Goal: Task Accomplishment & Management: Use online tool/utility

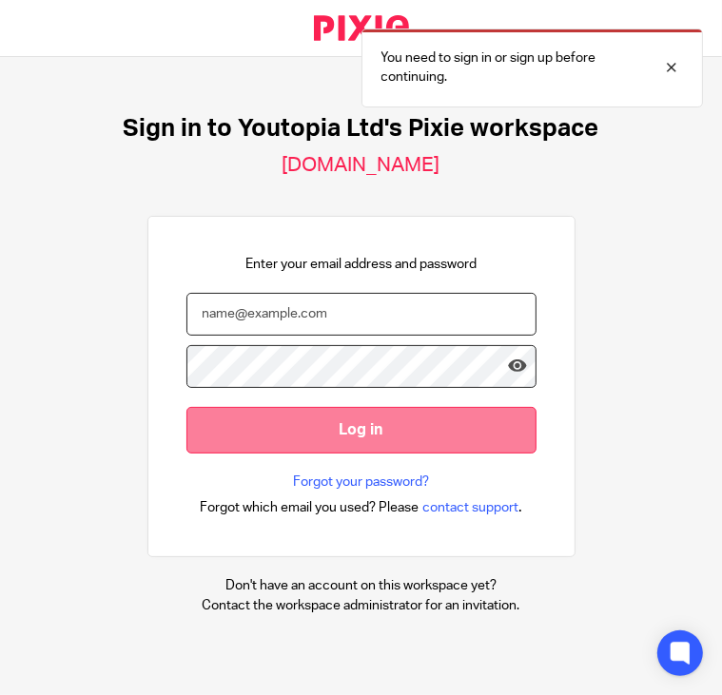
type input "[PERSON_NAME][EMAIL_ADDRESS][DOMAIN_NAME]"
click at [344, 431] on input "Log in" at bounding box center [361, 430] width 350 height 47
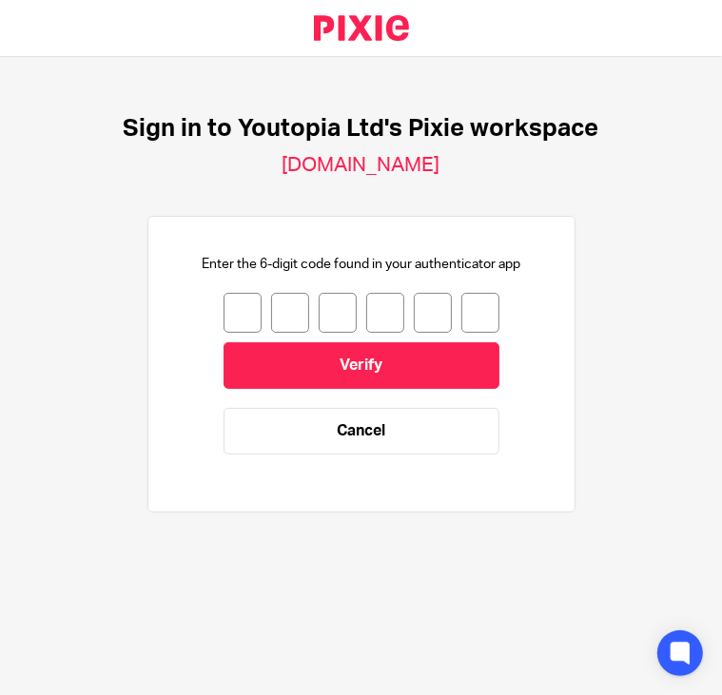
click at [237, 307] on input "number" at bounding box center [243, 313] width 38 height 40
type input "9"
type input "0"
type input "3"
type input "9"
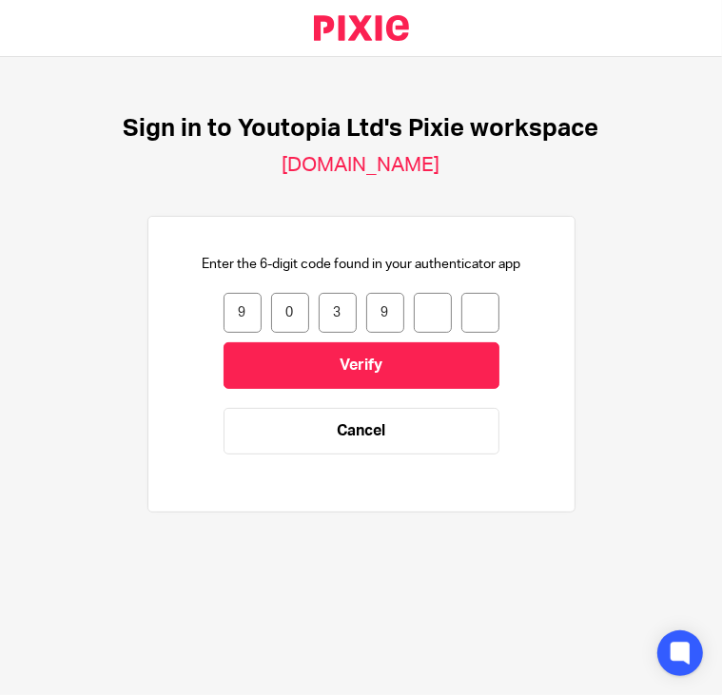
type input "8"
type input "3"
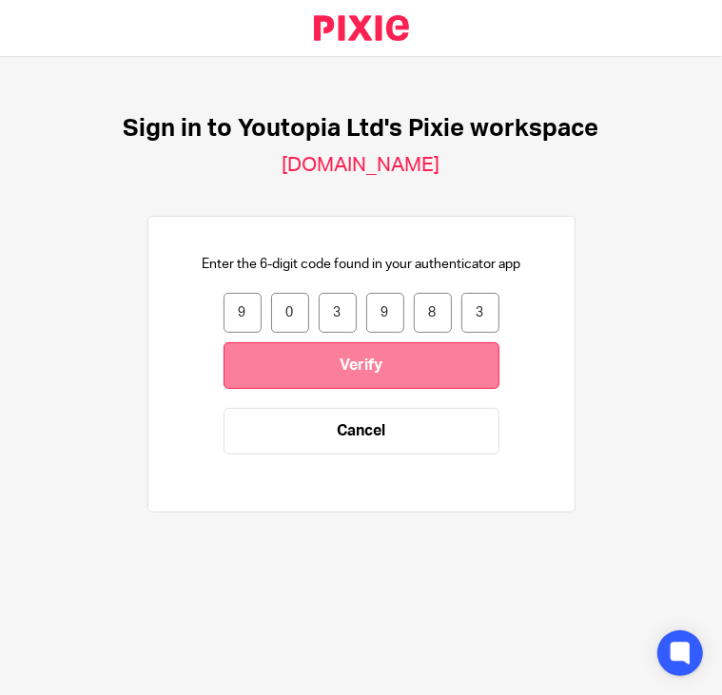
click at [291, 357] on input "Verify" at bounding box center [362, 365] width 276 height 47
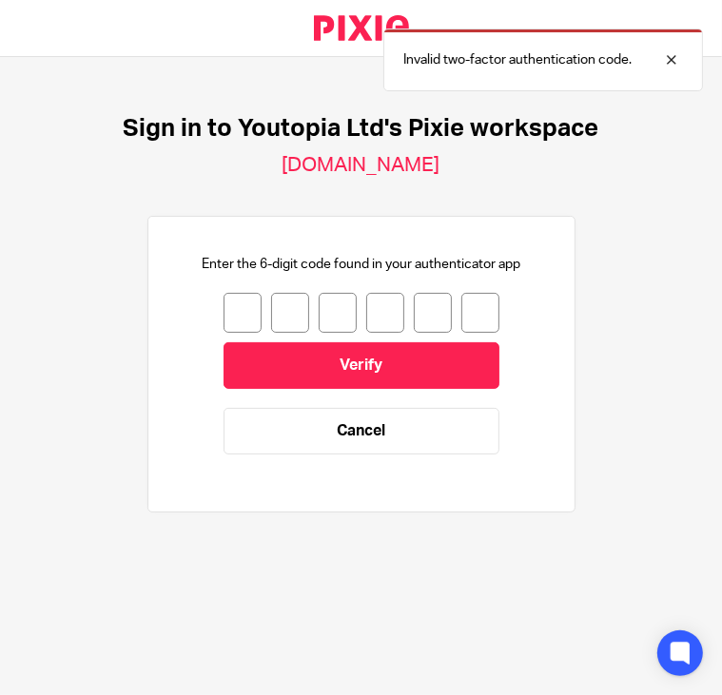
click at [237, 306] on input "number" at bounding box center [243, 313] width 38 height 40
type input "1"
type input "0"
type input "2"
type input "4"
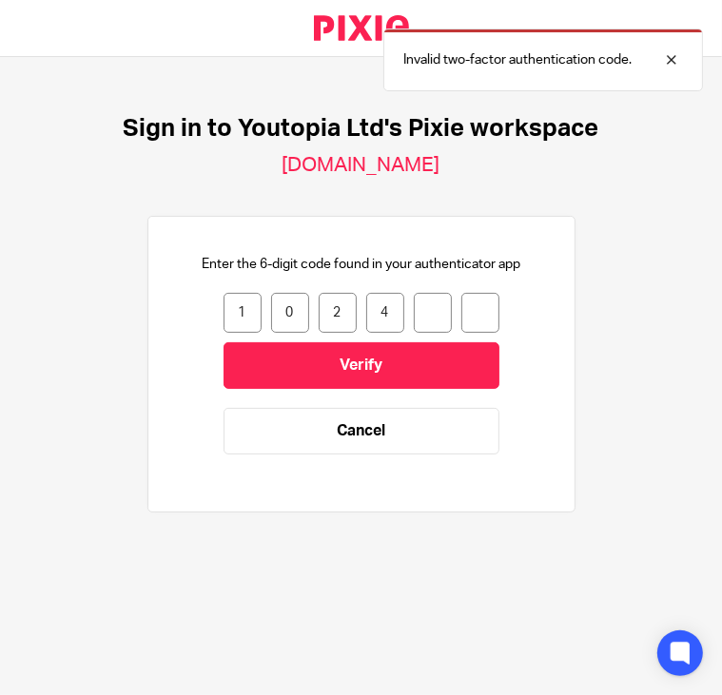
type input "2"
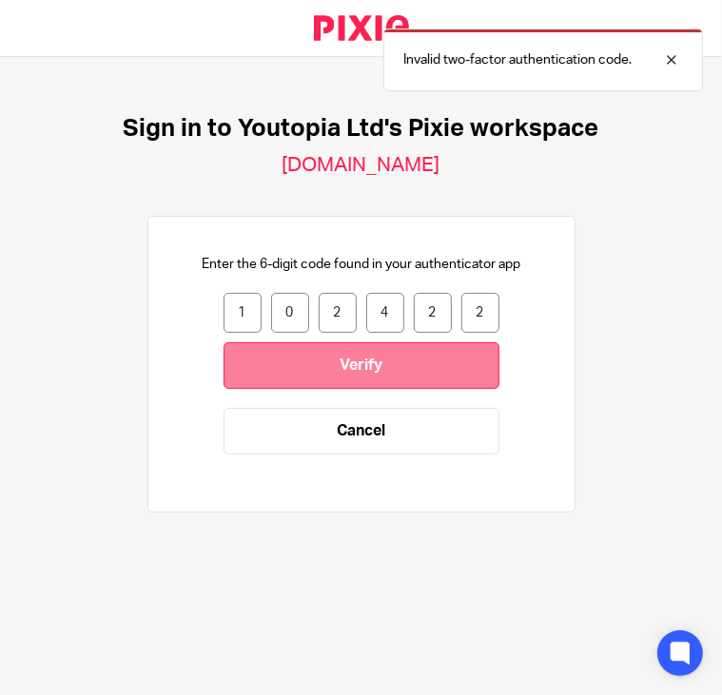
click at [285, 353] on input "Verify" at bounding box center [362, 365] width 276 height 47
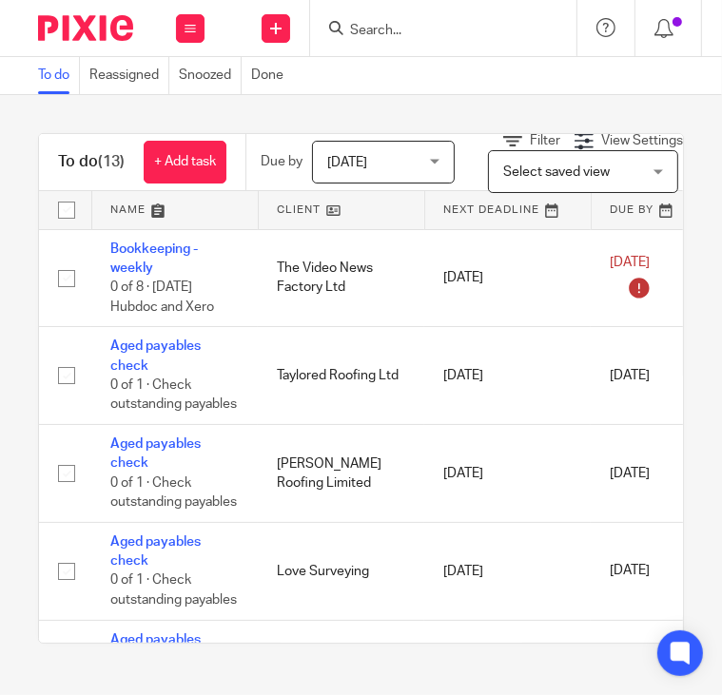
click at [394, 151] on span "Today" at bounding box center [377, 162] width 101 height 40
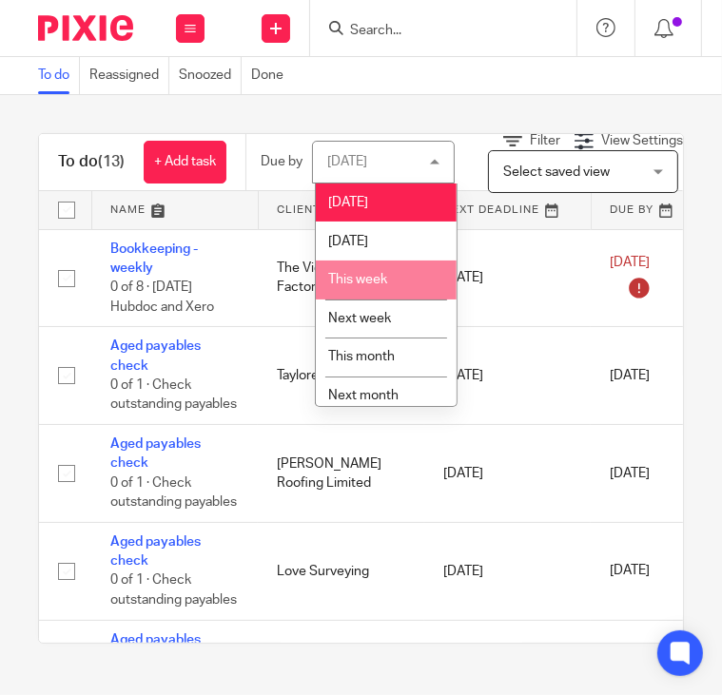
click at [402, 284] on li "This week" at bounding box center [386, 280] width 141 height 39
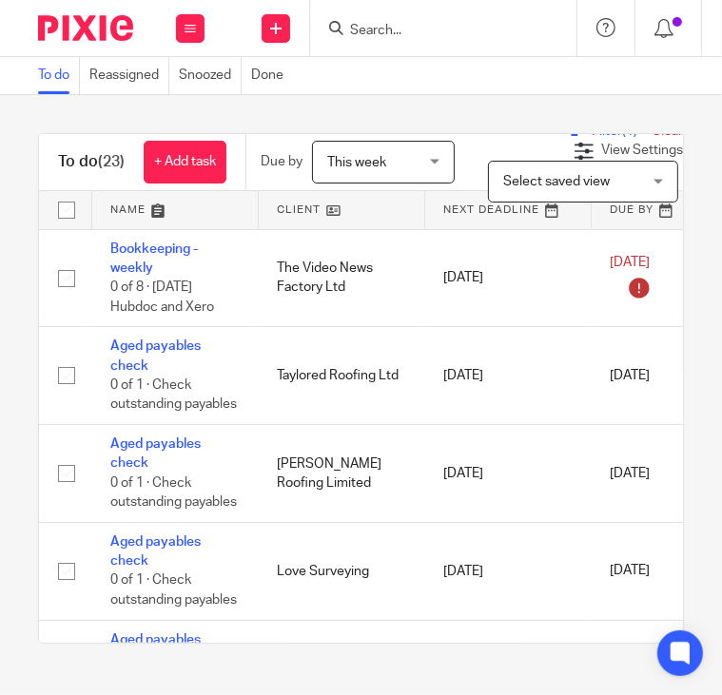
click at [415, 170] on span "This week" at bounding box center [377, 162] width 101 height 40
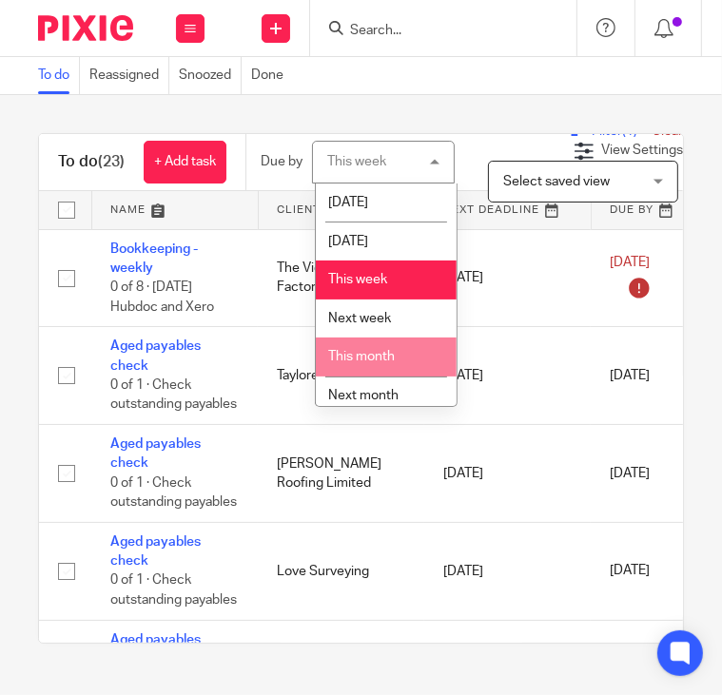
click at [400, 358] on li "This month" at bounding box center [386, 357] width 141 height 39
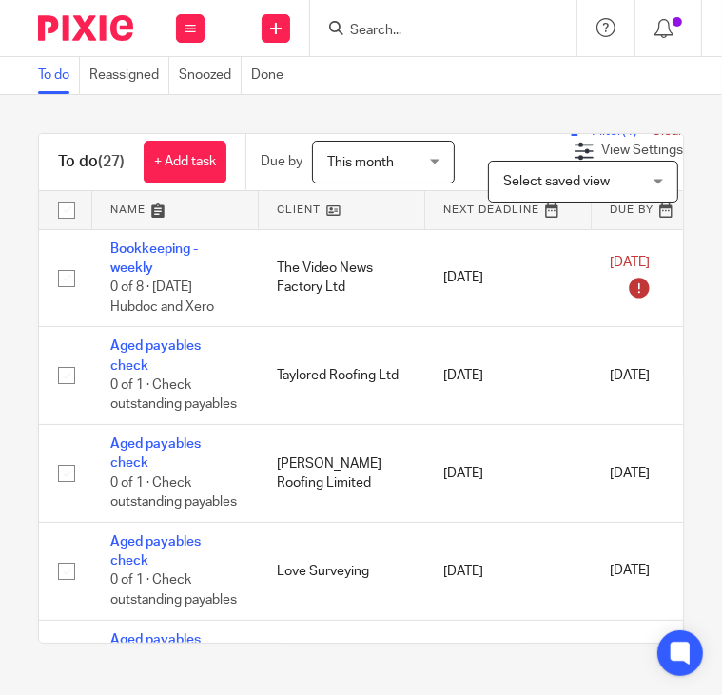
click at [123, 205] on link at bounding box center [175, 210] width 166 height 38
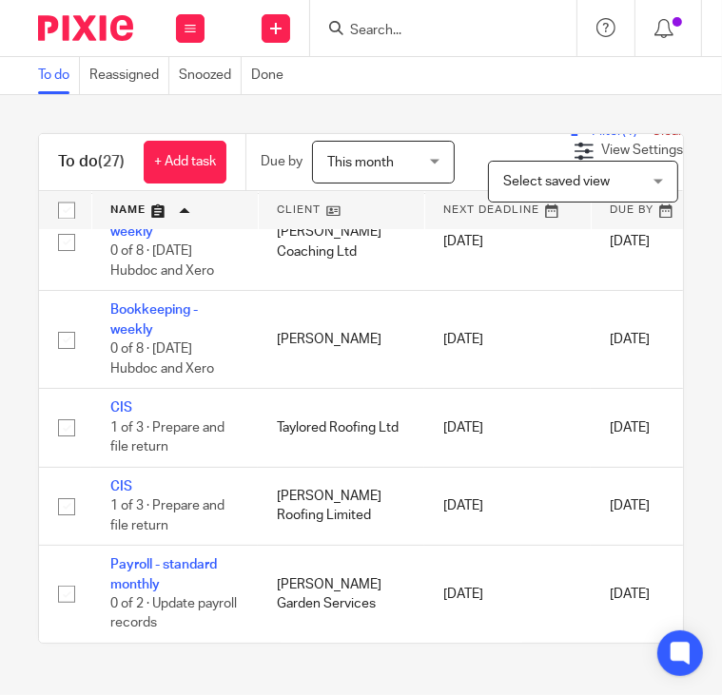
scroll to position [2496, 0]
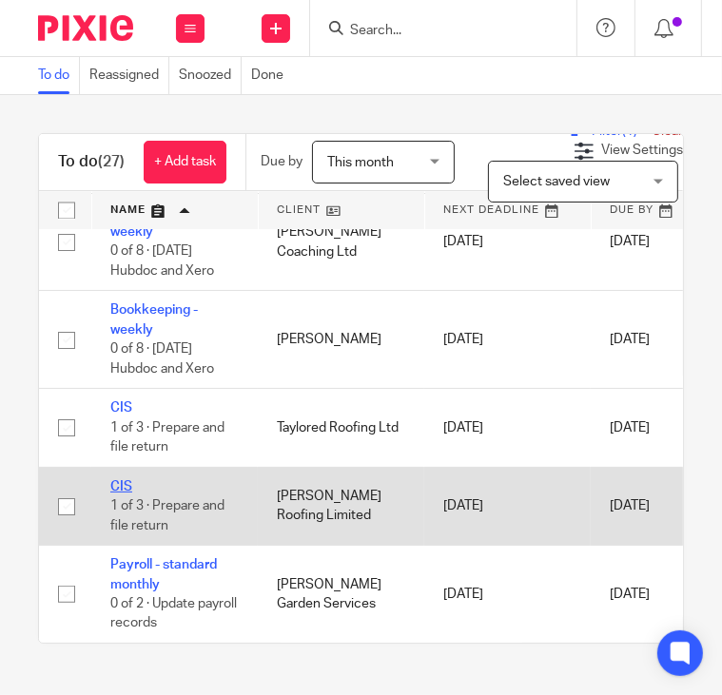
click at [125, 480] on link "CIS" at bounding box center [121, 486] width 22 height 13
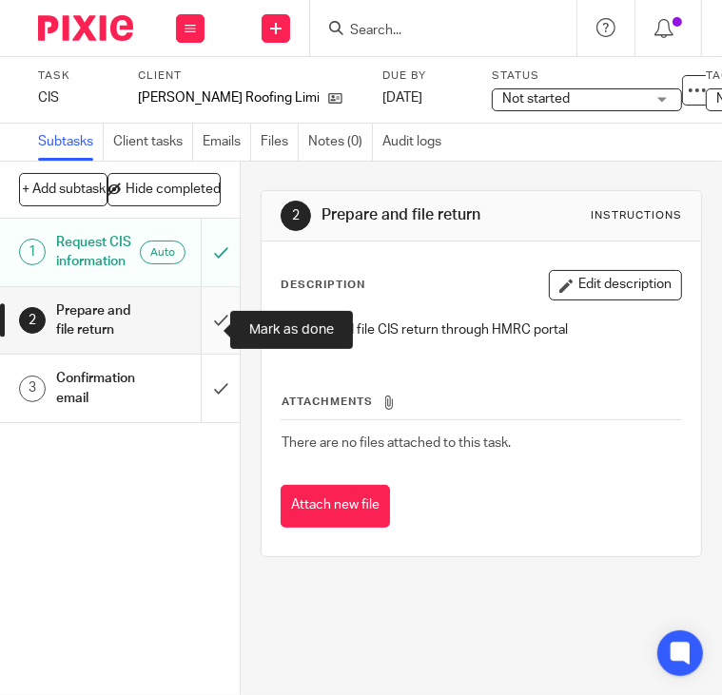
click at [202, 328] on input "submit" at bounding box center [120, 321] width 240 height 68
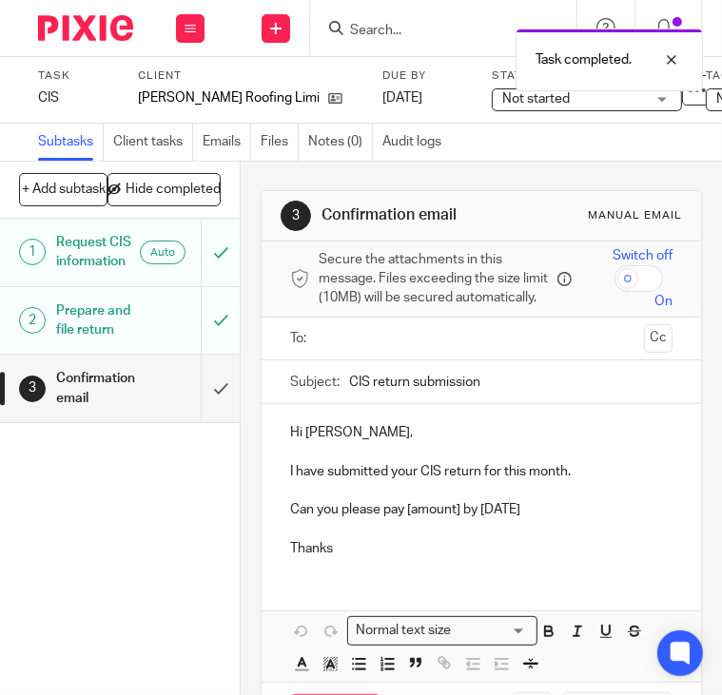
click at [366, 347] on input "text" at bounding box center [480, 339] width 311 height 22
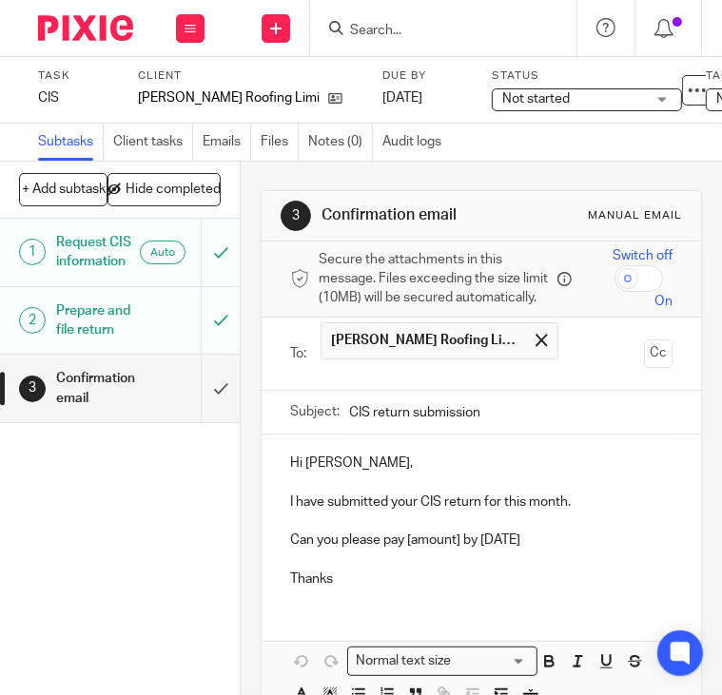
click at [477, 492] on p at bounding box center [481, 482] width 382 height 19
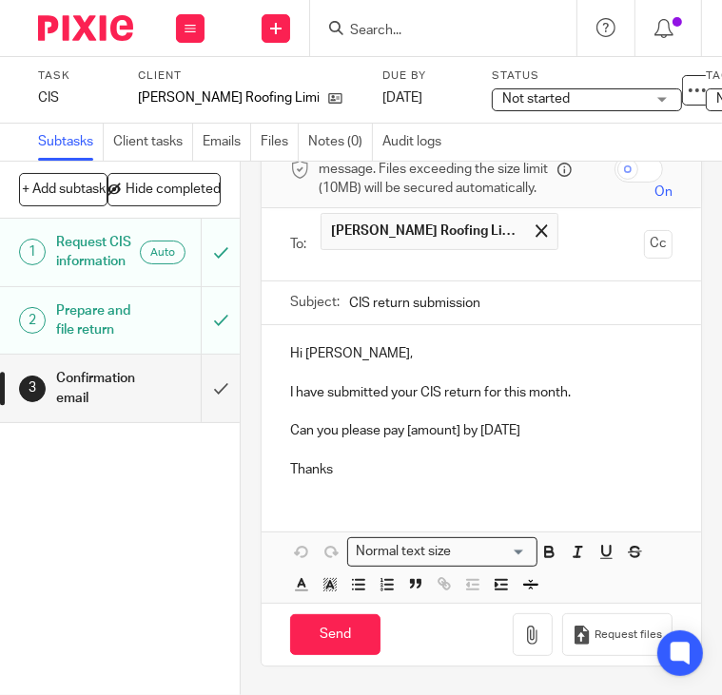
scroll to position [131, 0]
click at [455, 421] on p "Can you please pay [amount] by 19th August" at bounding box center [481, 430] width 382 height 19
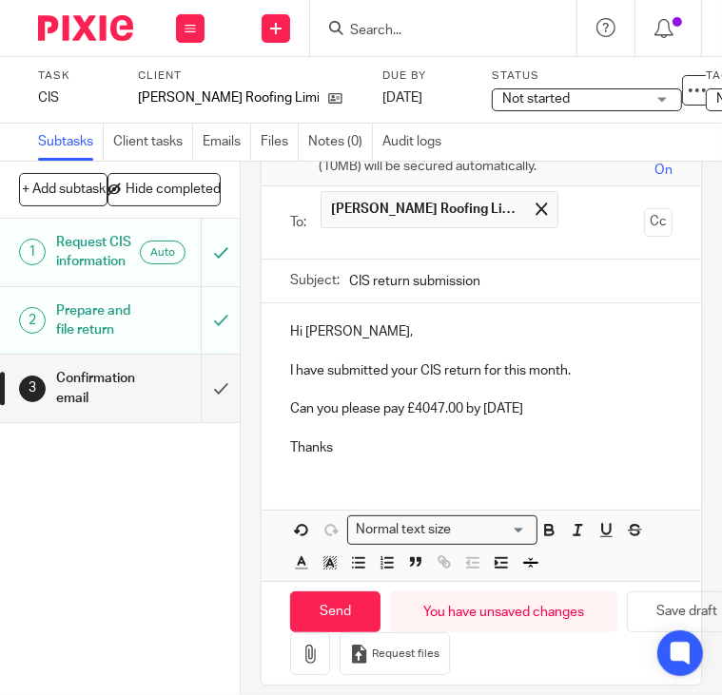
click at [499, 484] on div "Hi Dave, I have submitted your CIS return for this month. Can you please pay £4…" at bounding box center [482, 442] width 440 height 278
click at [316, 617] on input "Send" at bounding box center [335, 612] width 90 height 41
type input "Sent"
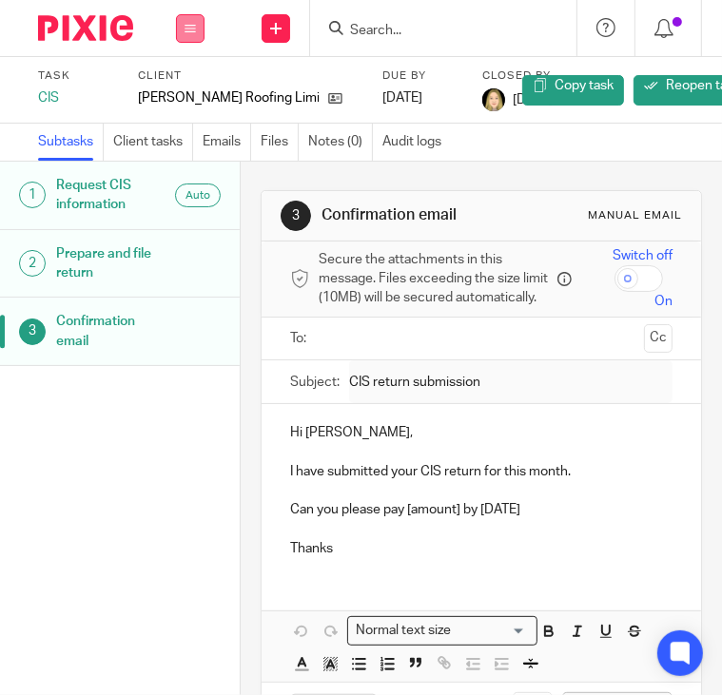
click at [185, 23] on icon at bounding box center [190, 28] width 11 height 11
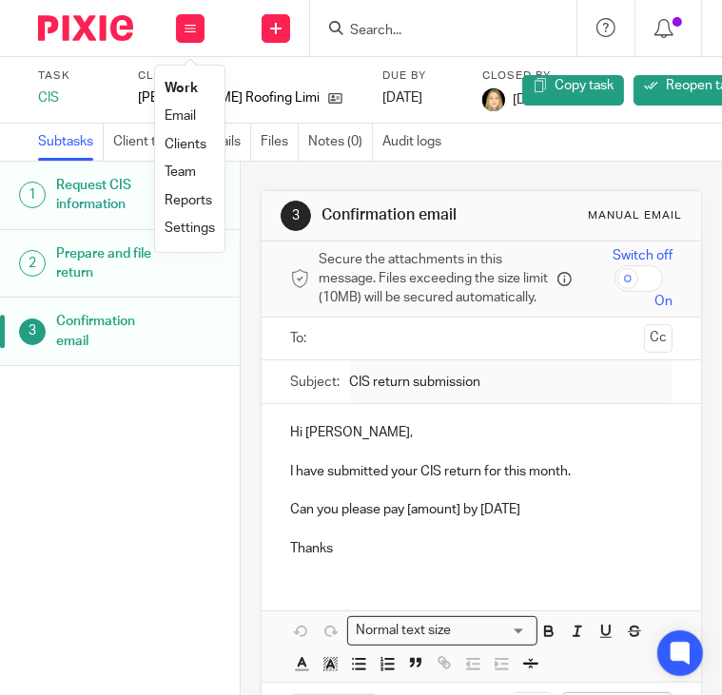
click at [190, 80] on li "Work" at bounding box center [190, 89] width 50 height 28
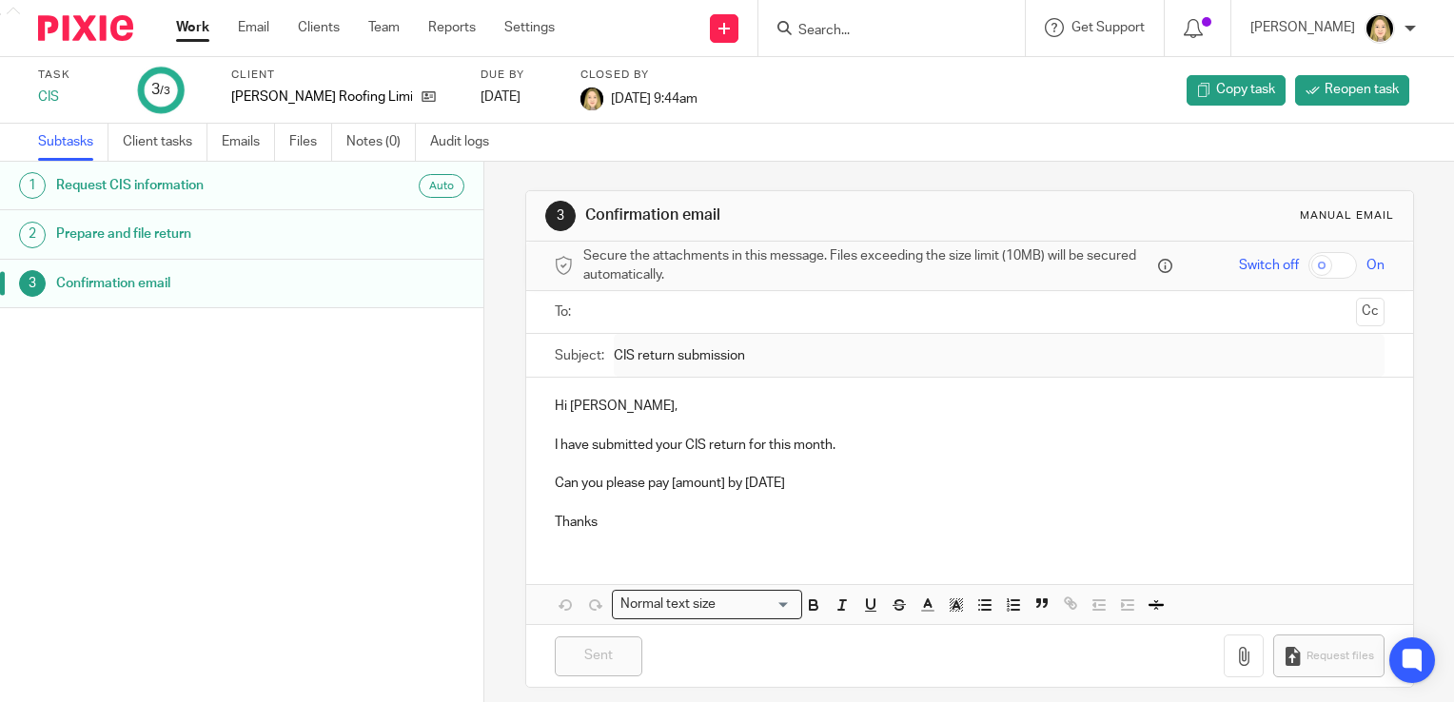
click at [198, 28] on link "Work" at bounding box center [192, 27] width 33 height 19
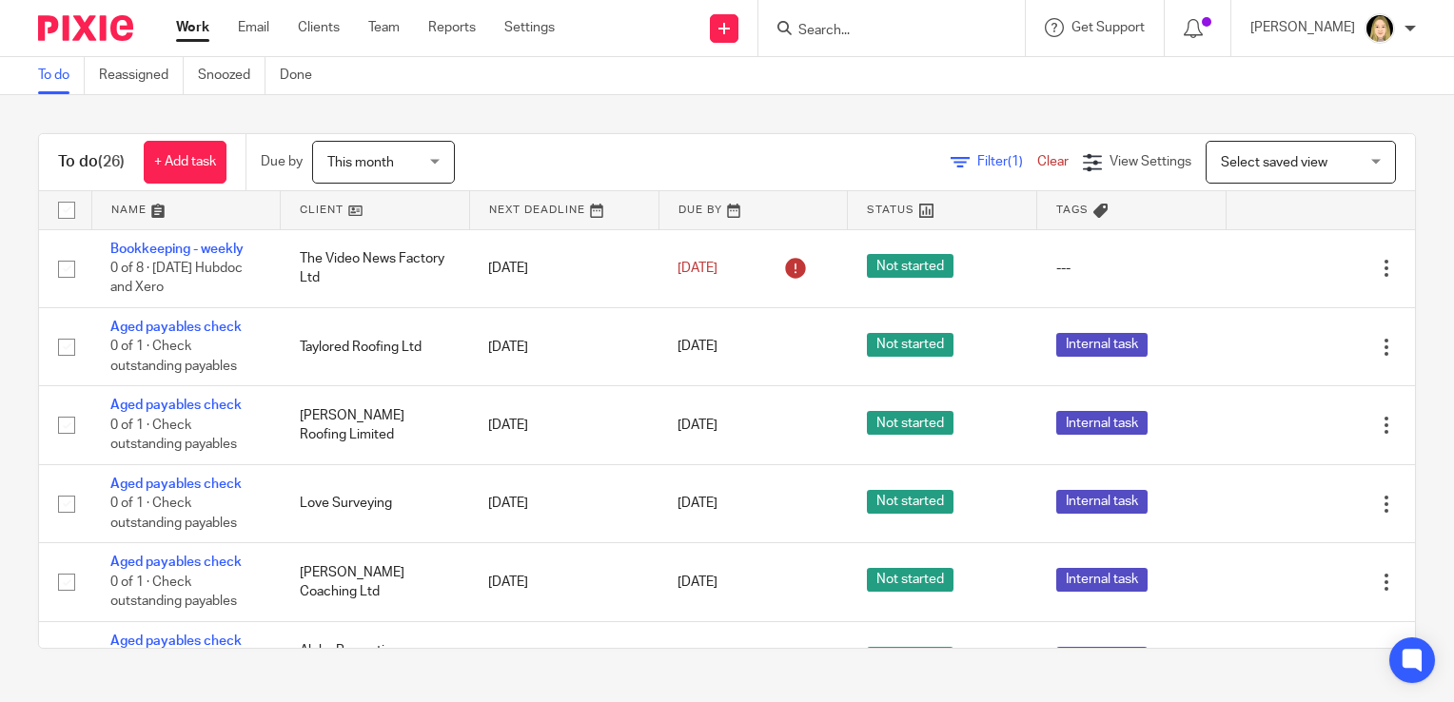
click at [428, 169] on span "This month" at bounding box center [377, 162] width 101 height 40
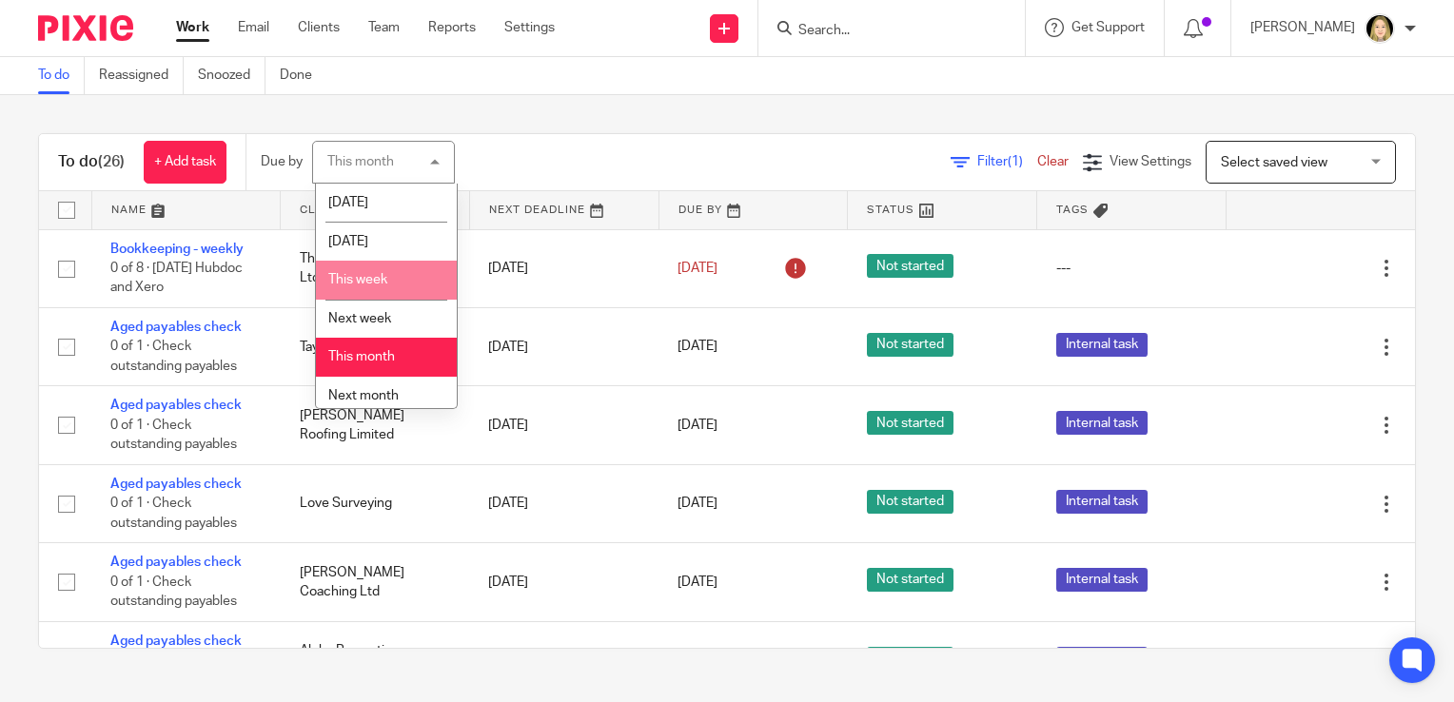
click at [387, 284] on li "This week" at bounding box center [386, 280] width 141 height 39
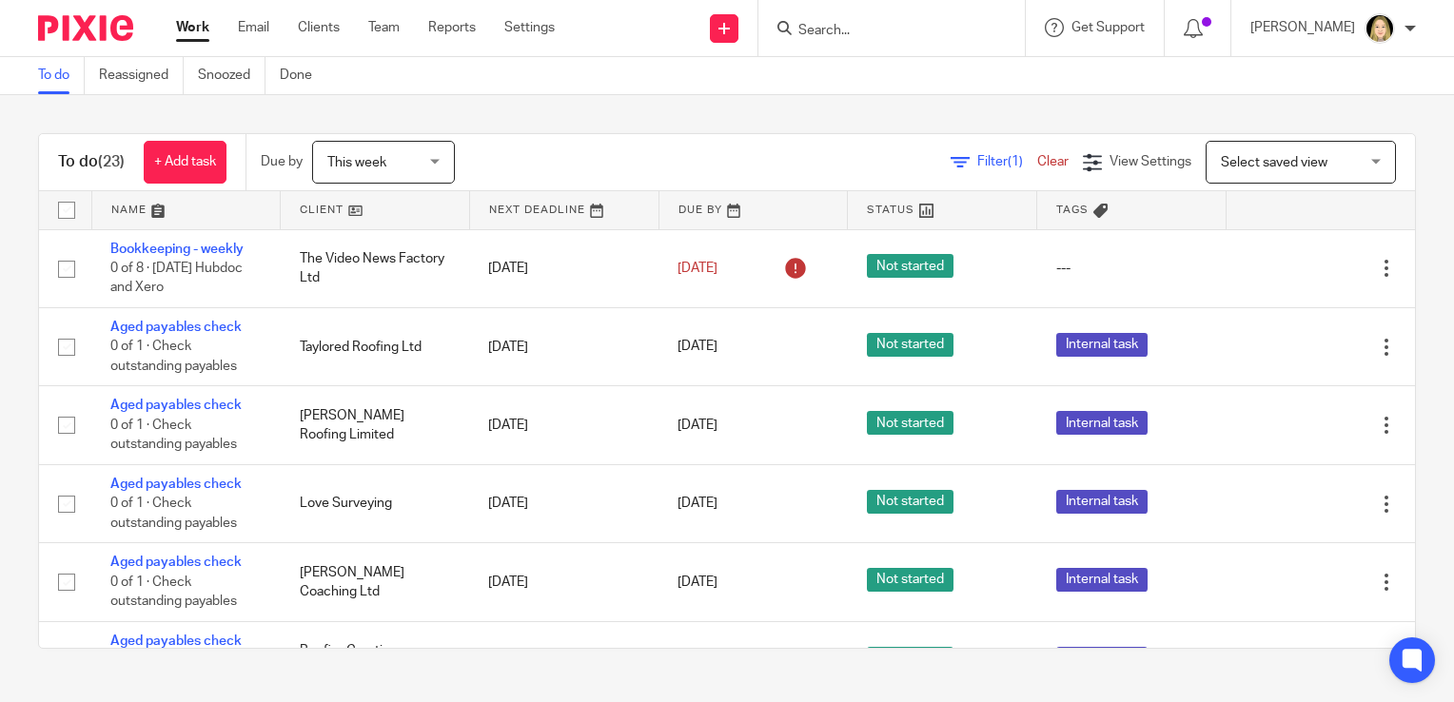
click at [134, 208] on link at bounding box center [186, 210] width 188 height 38
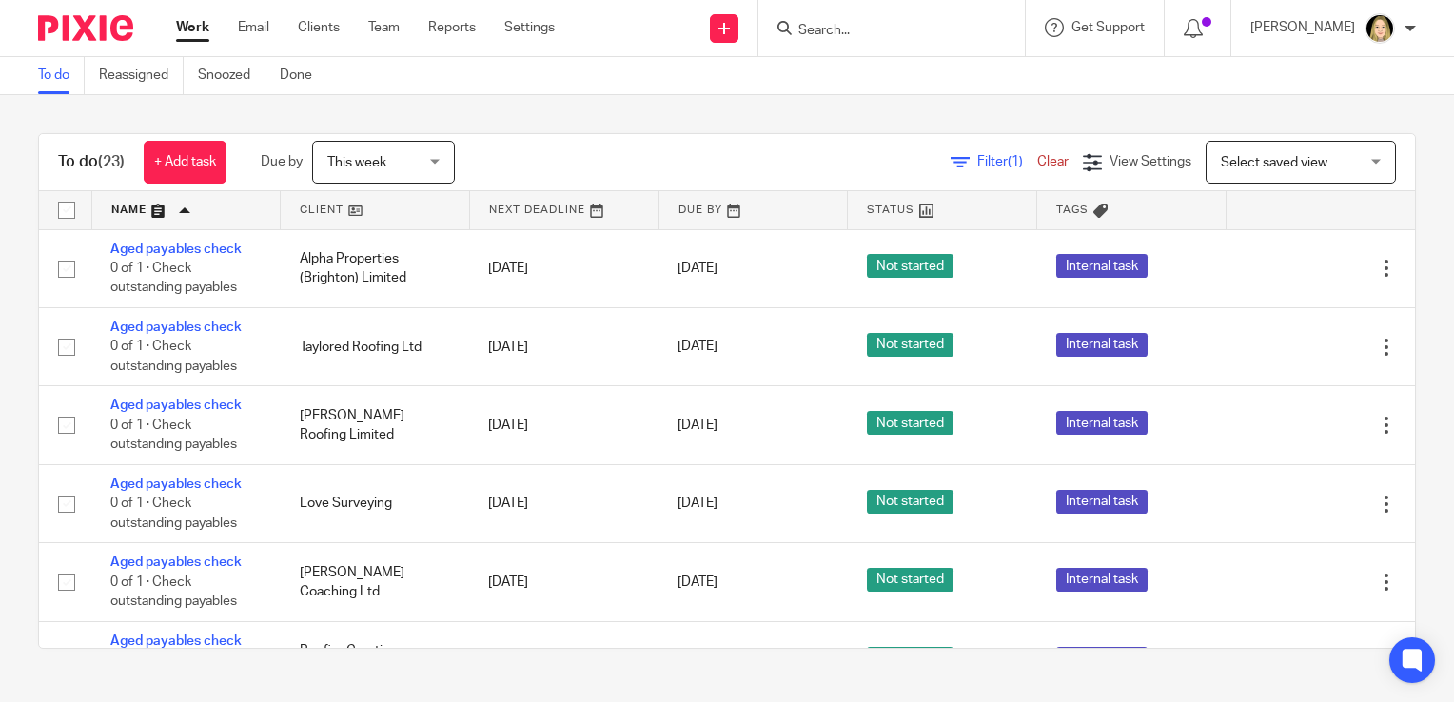
click at [380, 160] on span "This week" at bounding box center [356, 162] width 59 height 13
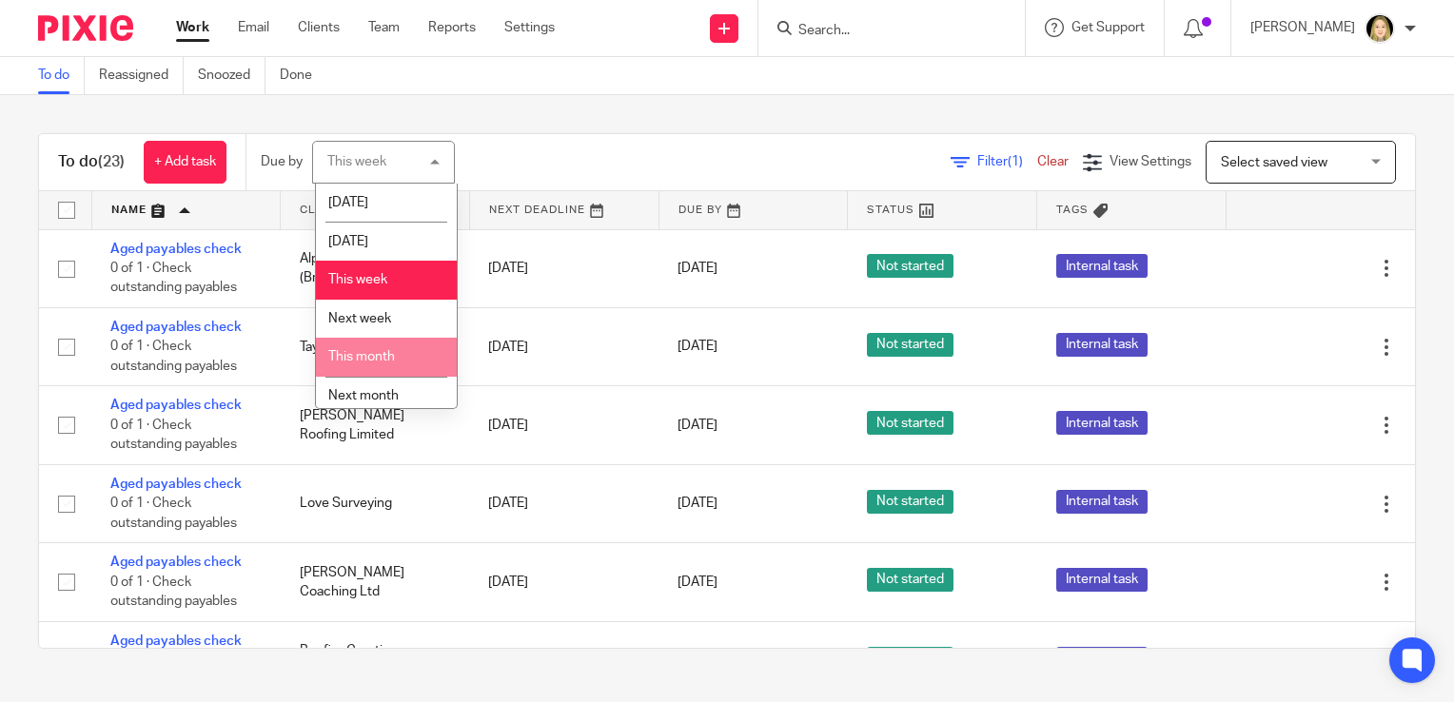
click at [398, 348] on li "This month" at bounding box center [386, 357] width 141 height 39
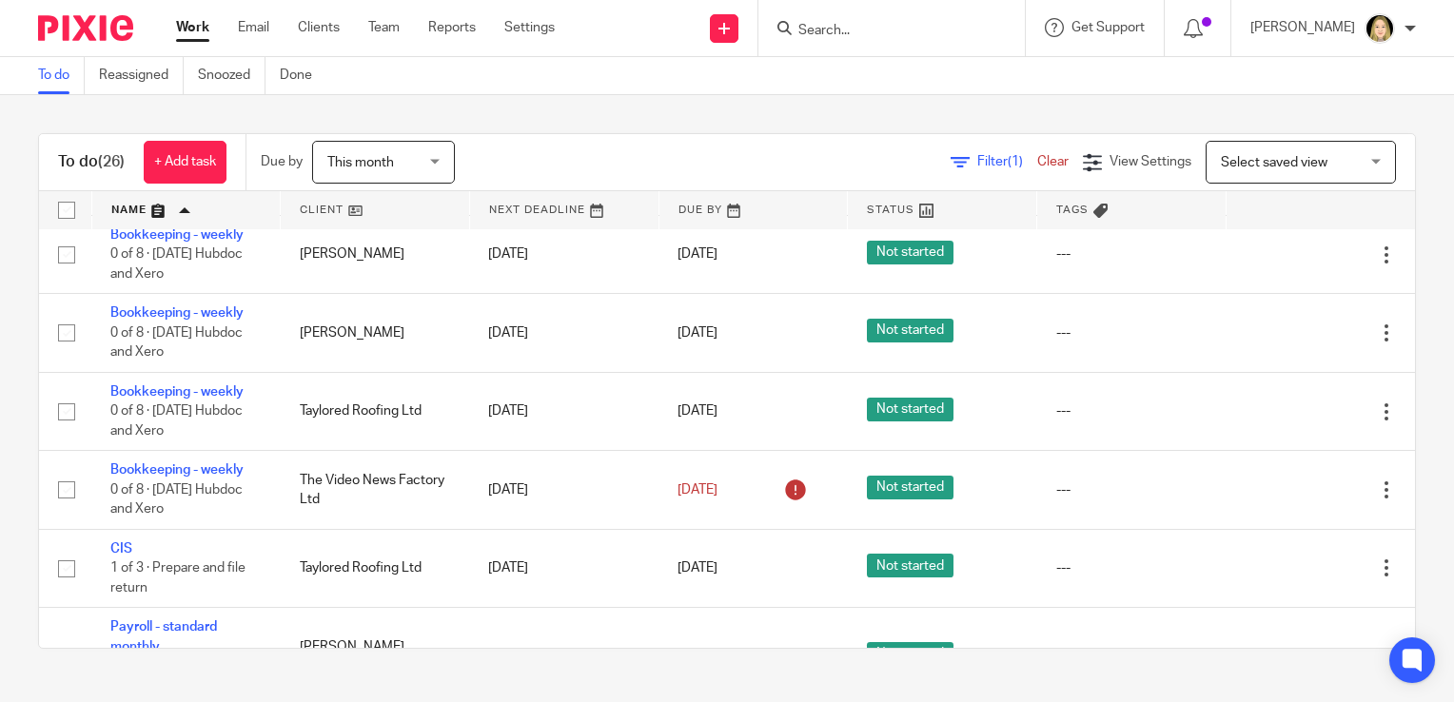
scroll to position [1655, 0]
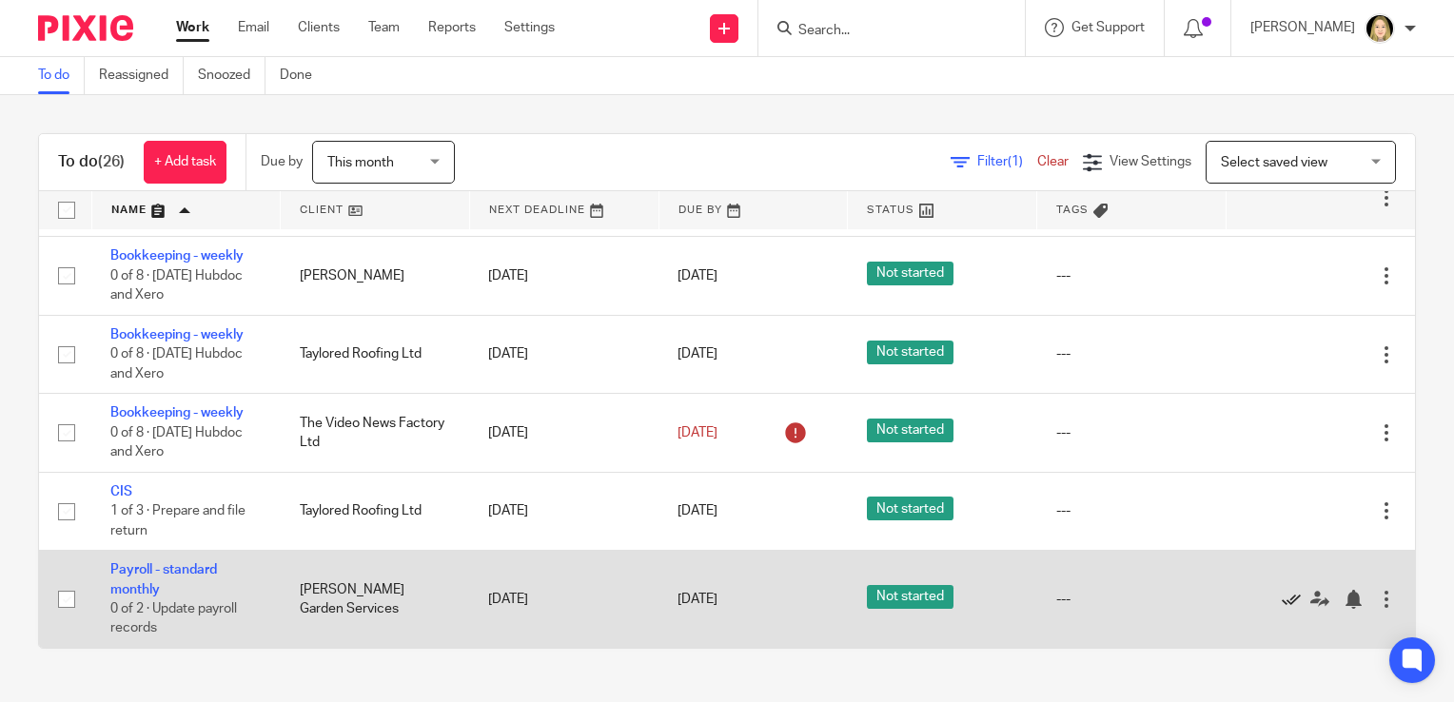
click at [1282, 599] on icon at bounding box center [1291, 599] width 19 height 19
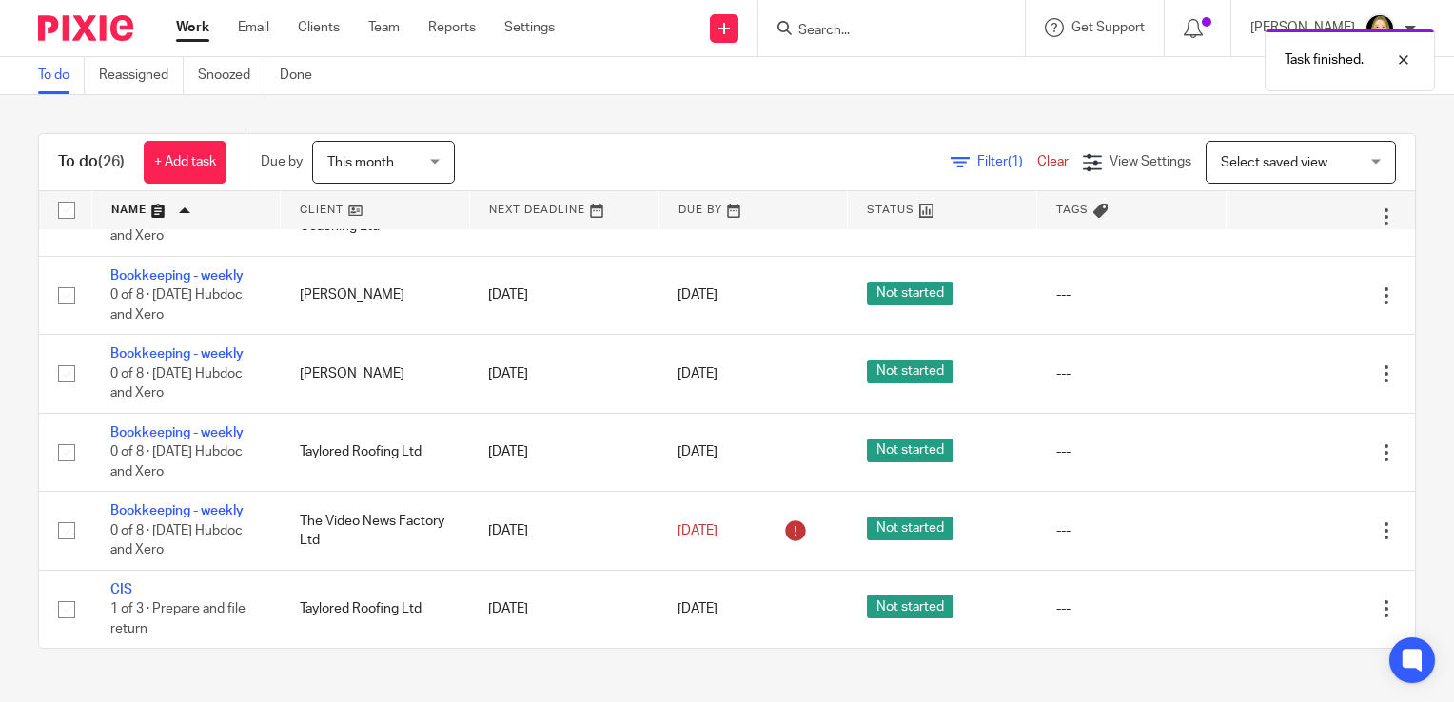
click at [438, 163] on div "This month This month" at bounding box center [383, 162] width 143 height 43
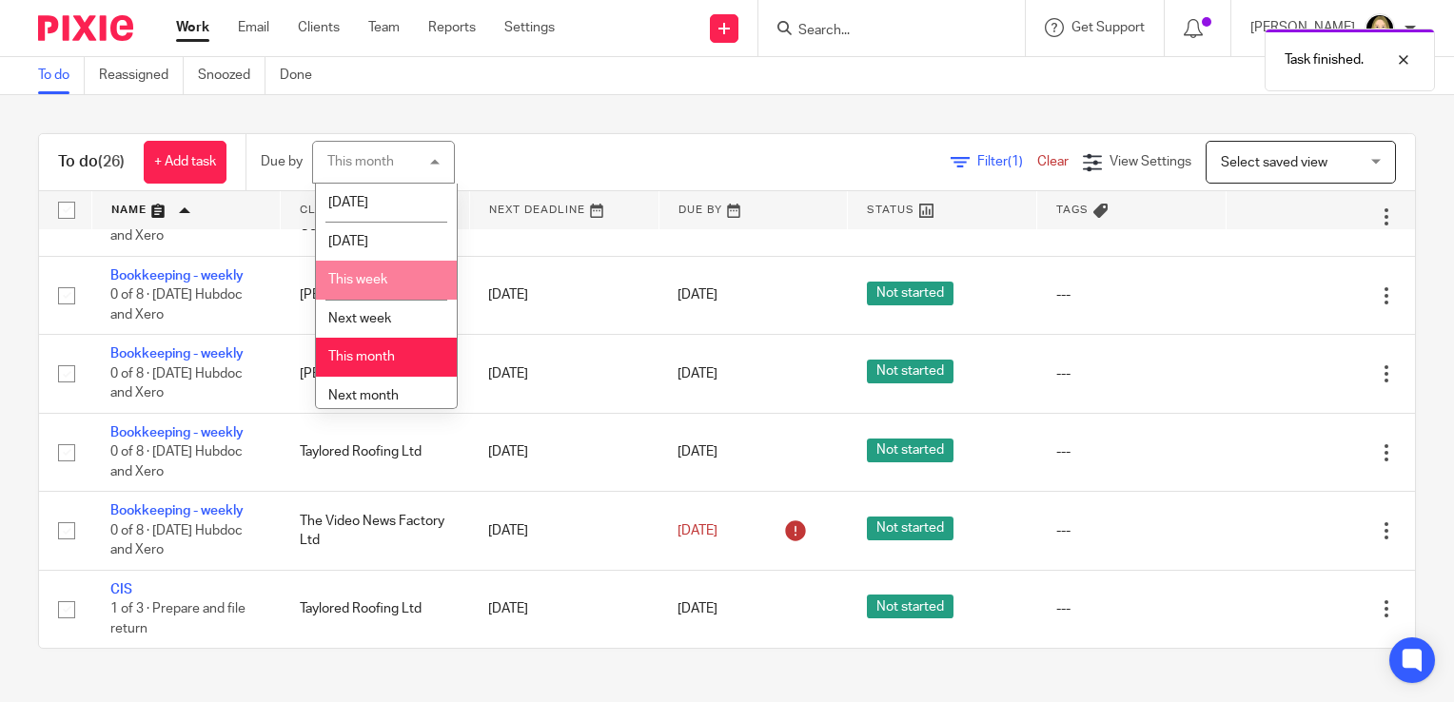
click at [419, 266] on li "This week" at bounding box center [386, 280] width 141 height 39
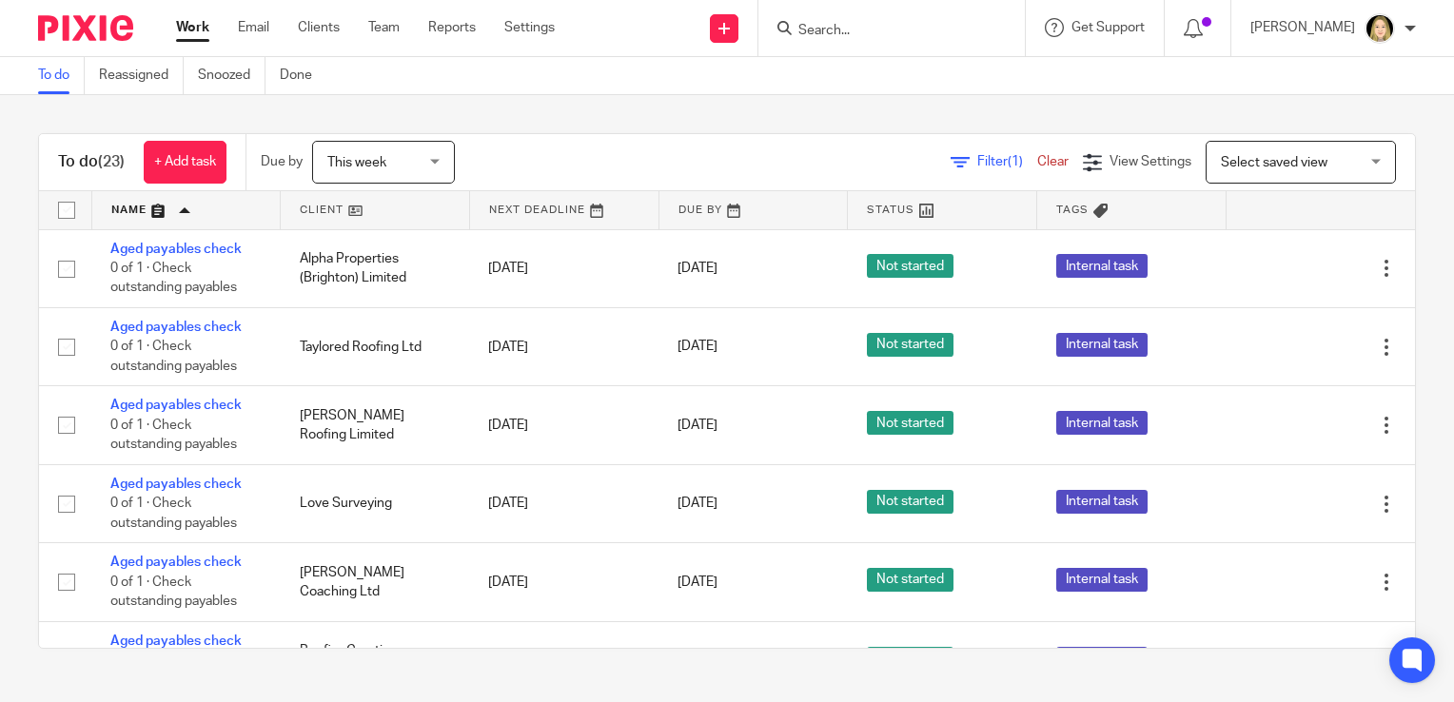
click at [318, 205] on link at bounding box center [375, 210] width 188 height 38
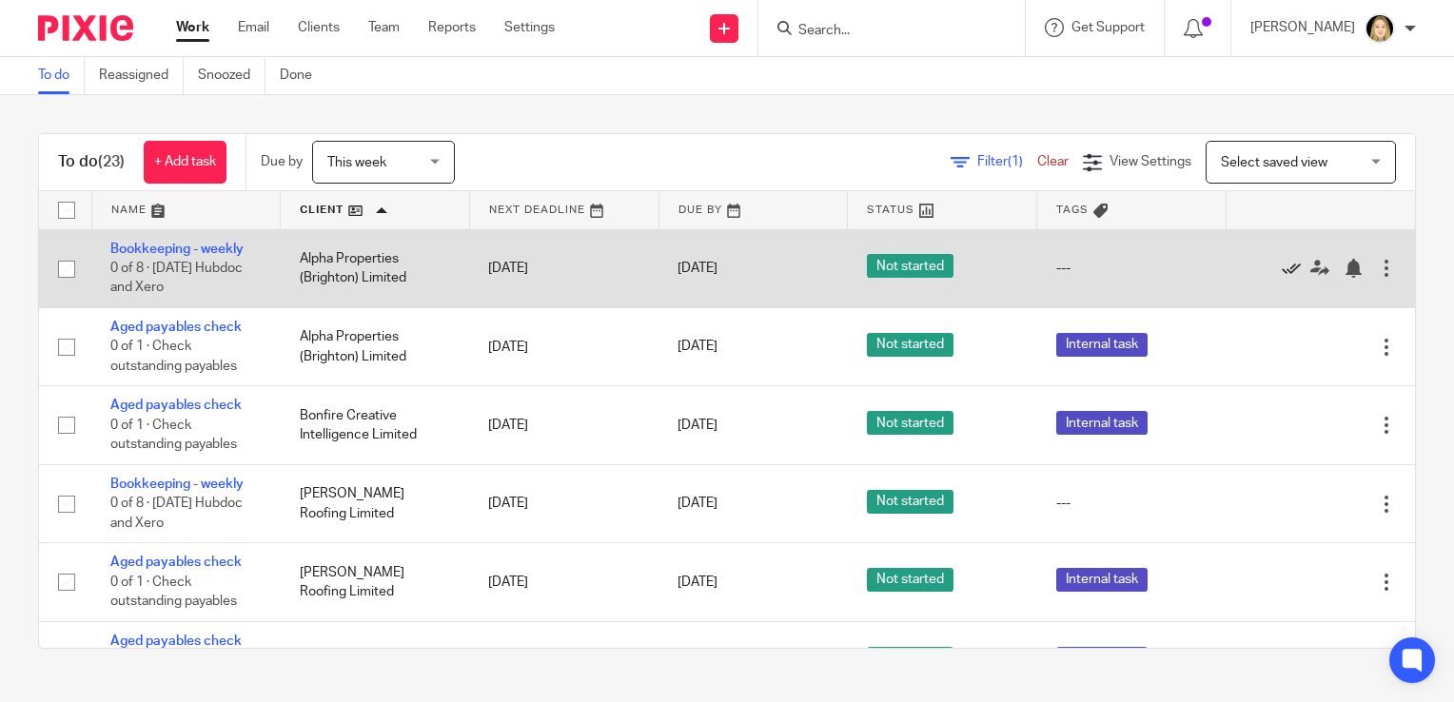
click at [1282, 267] on icon at bounding box center [1291, 268] width 19 height 19
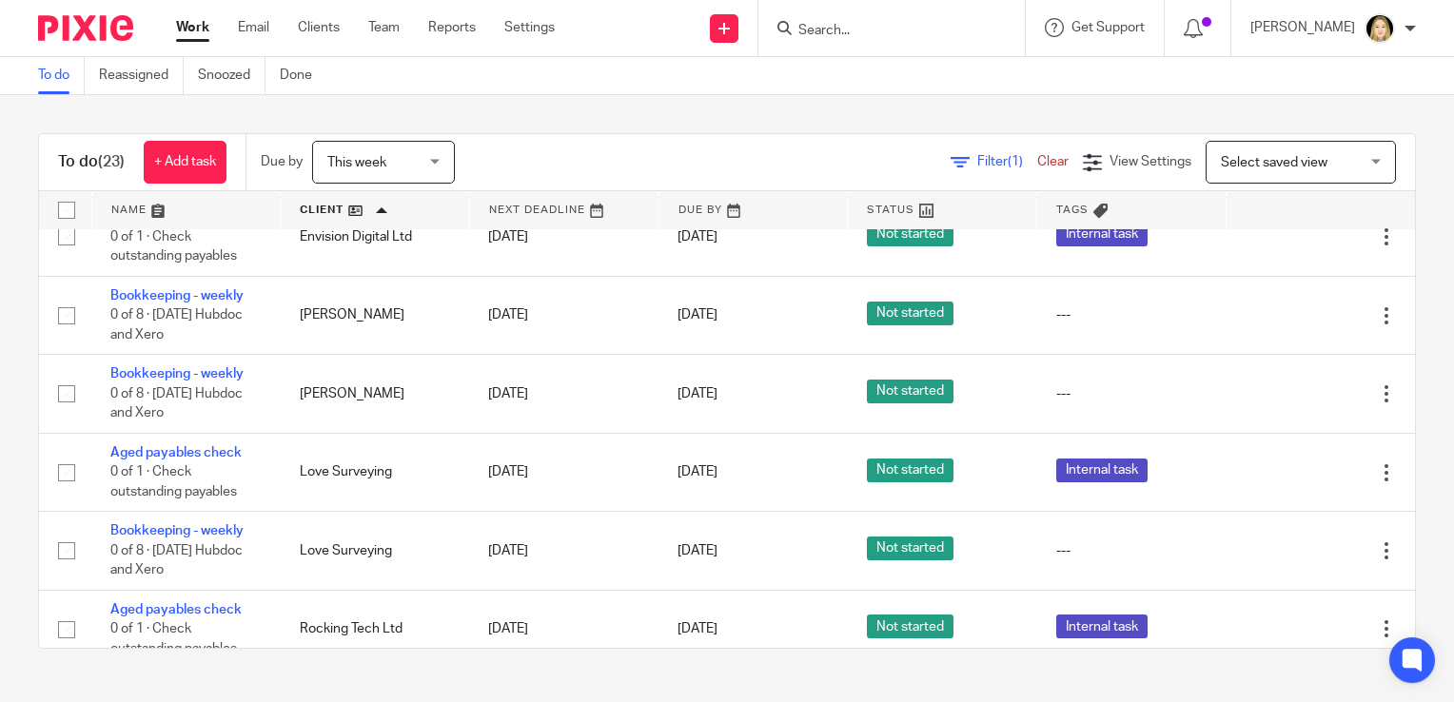
scroll to position [348, 0]
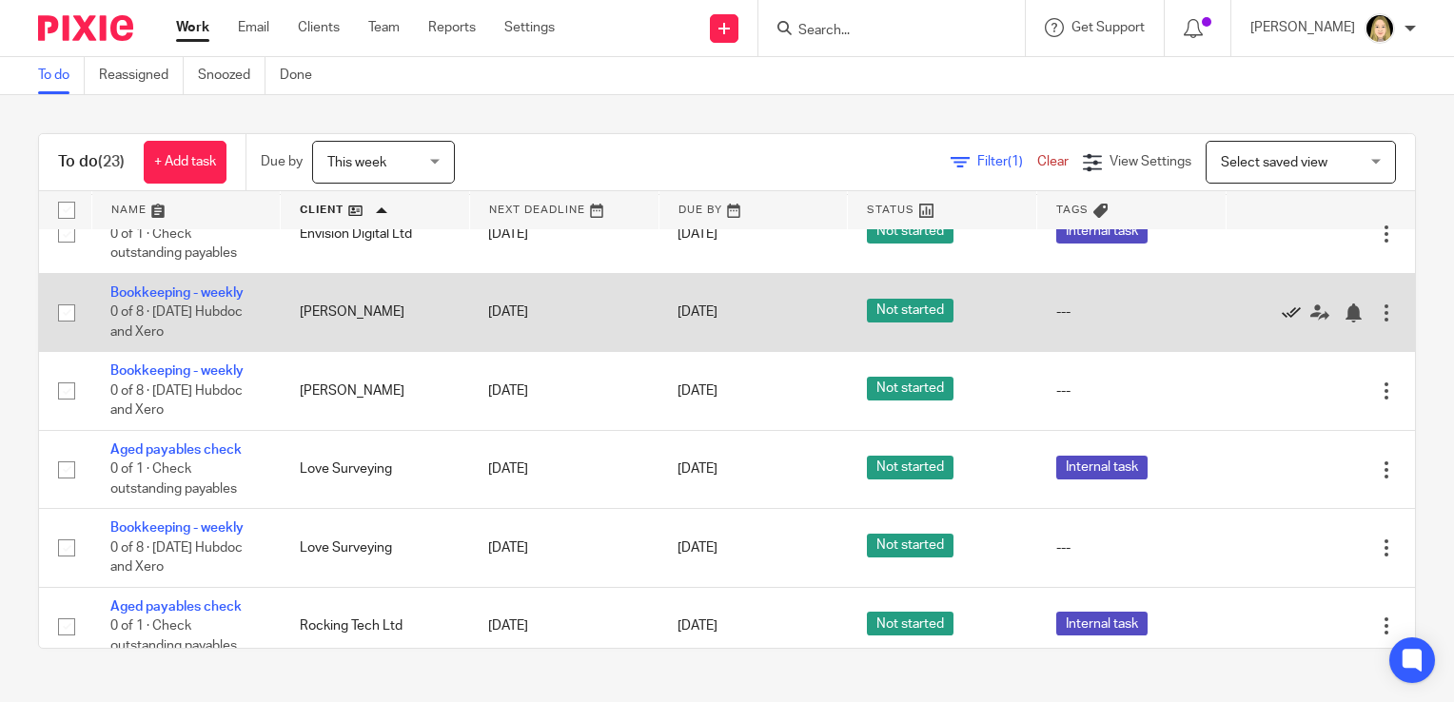
click at [1282, 314] on icon at bounding box center [1291, 312] width 19 height 19
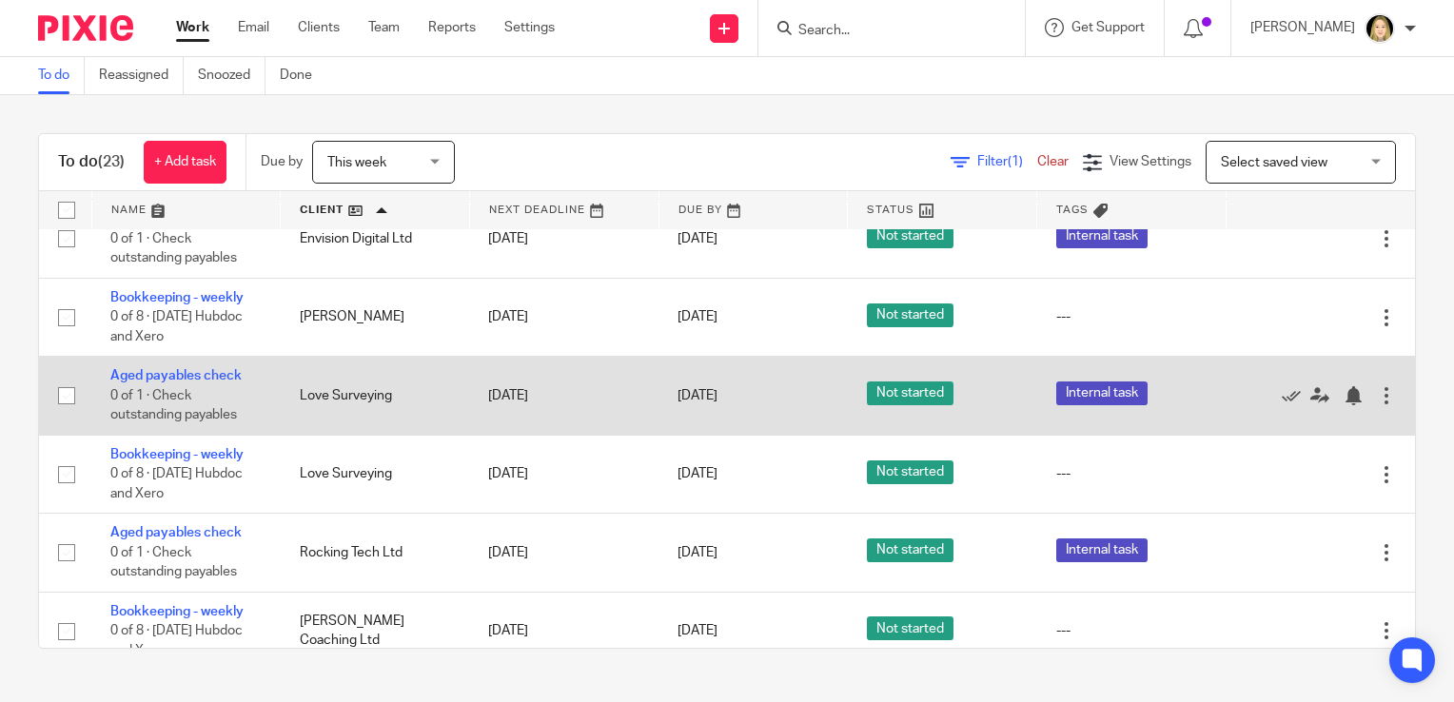
scroll to position [346, 0]
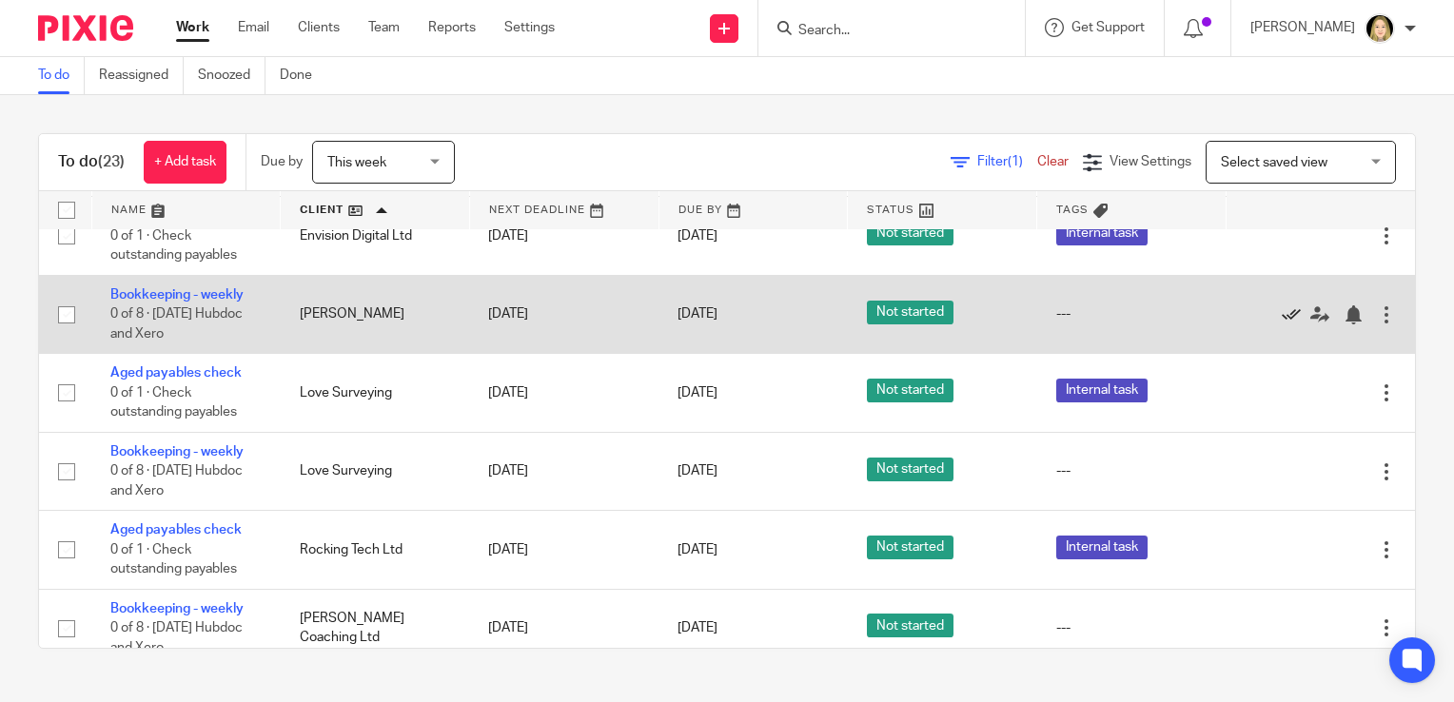
click at [1282, 315] on icon at bounding box center [1291, 314] width 19 height 19
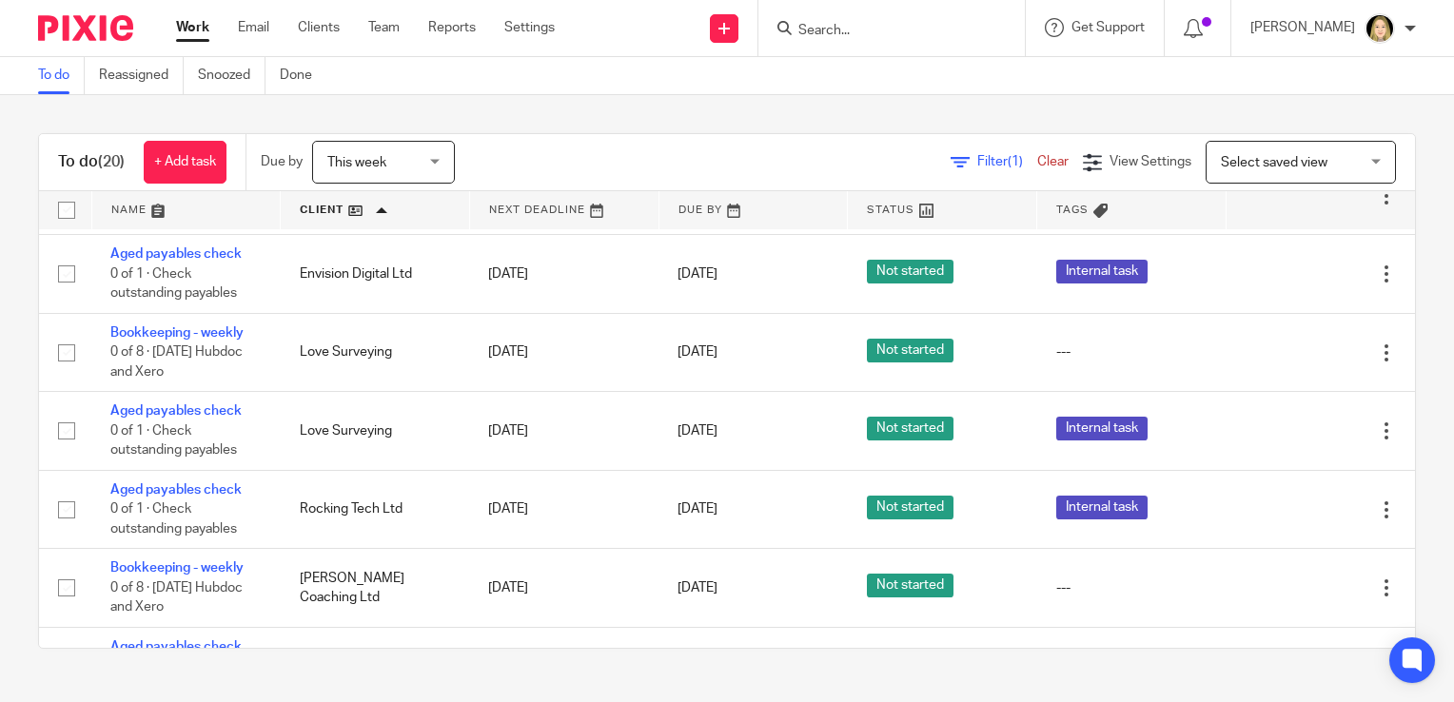
scroll to position [290, 0]
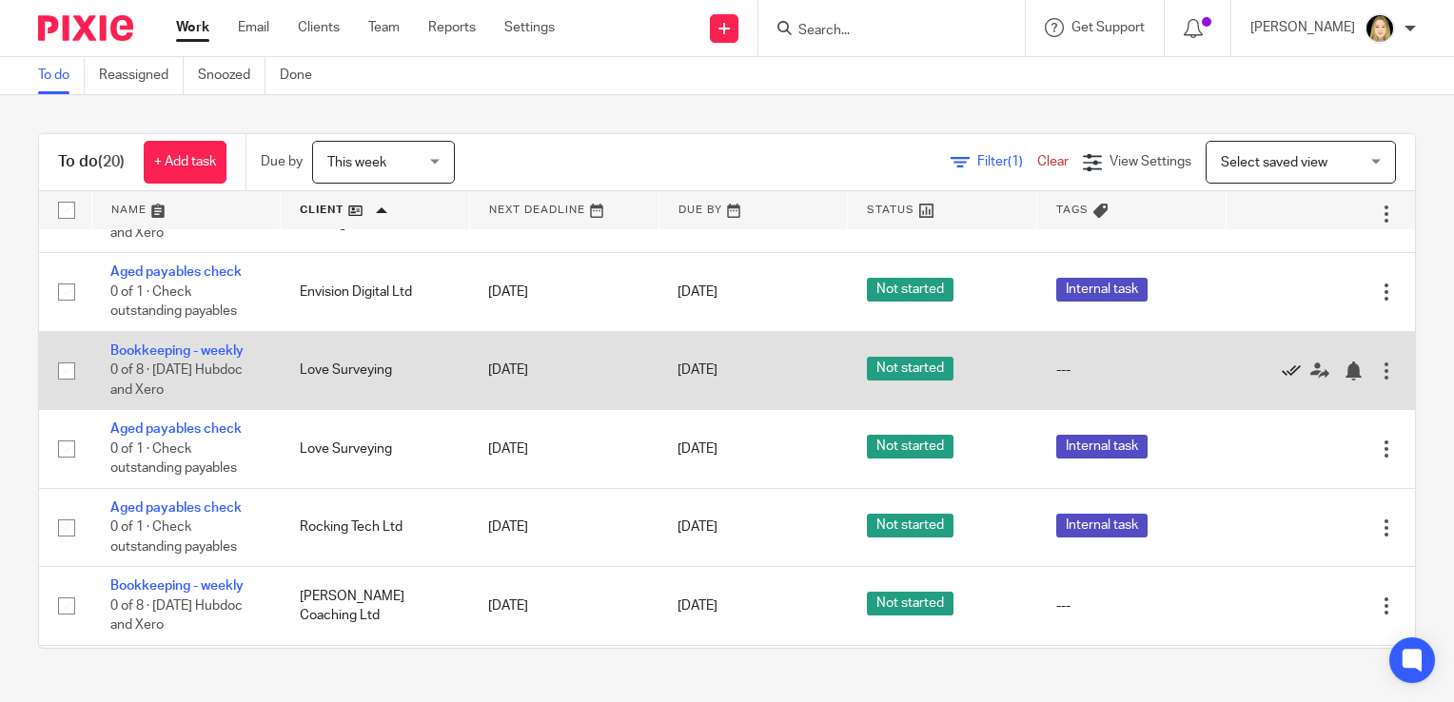
click at [1282, 369] on icon at bounding box center [1291, 371] width 19 height 19
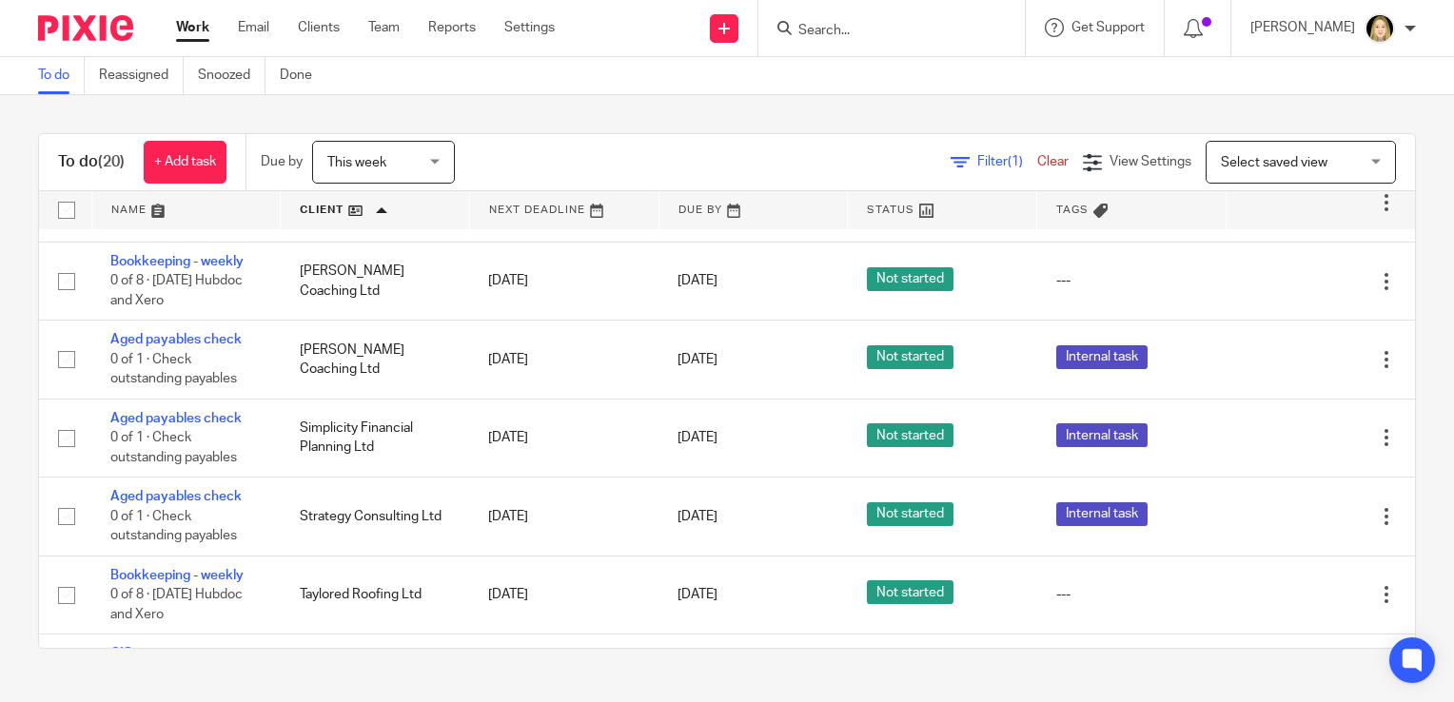
scroll to position [551, 0]
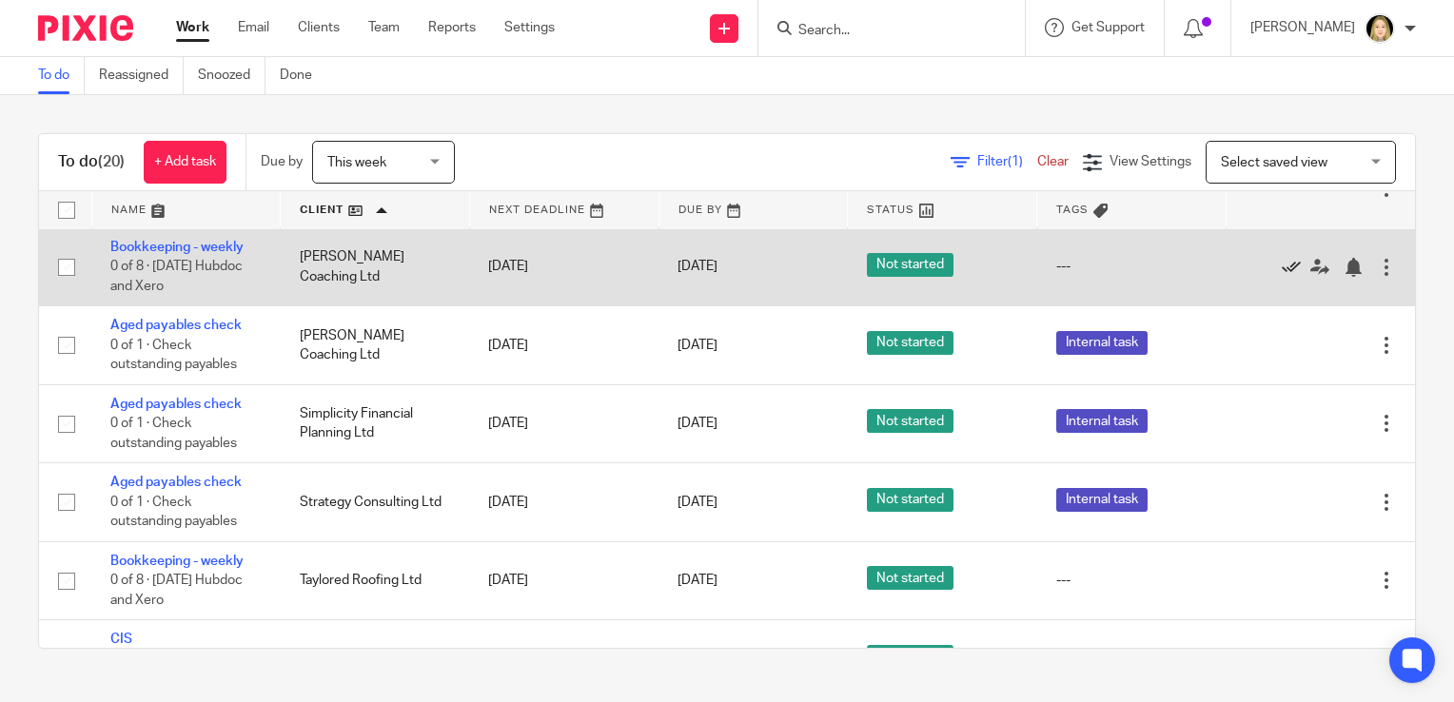
click at [1282, 268] on icon at bounding box center [1291, 267] width 19 height 19
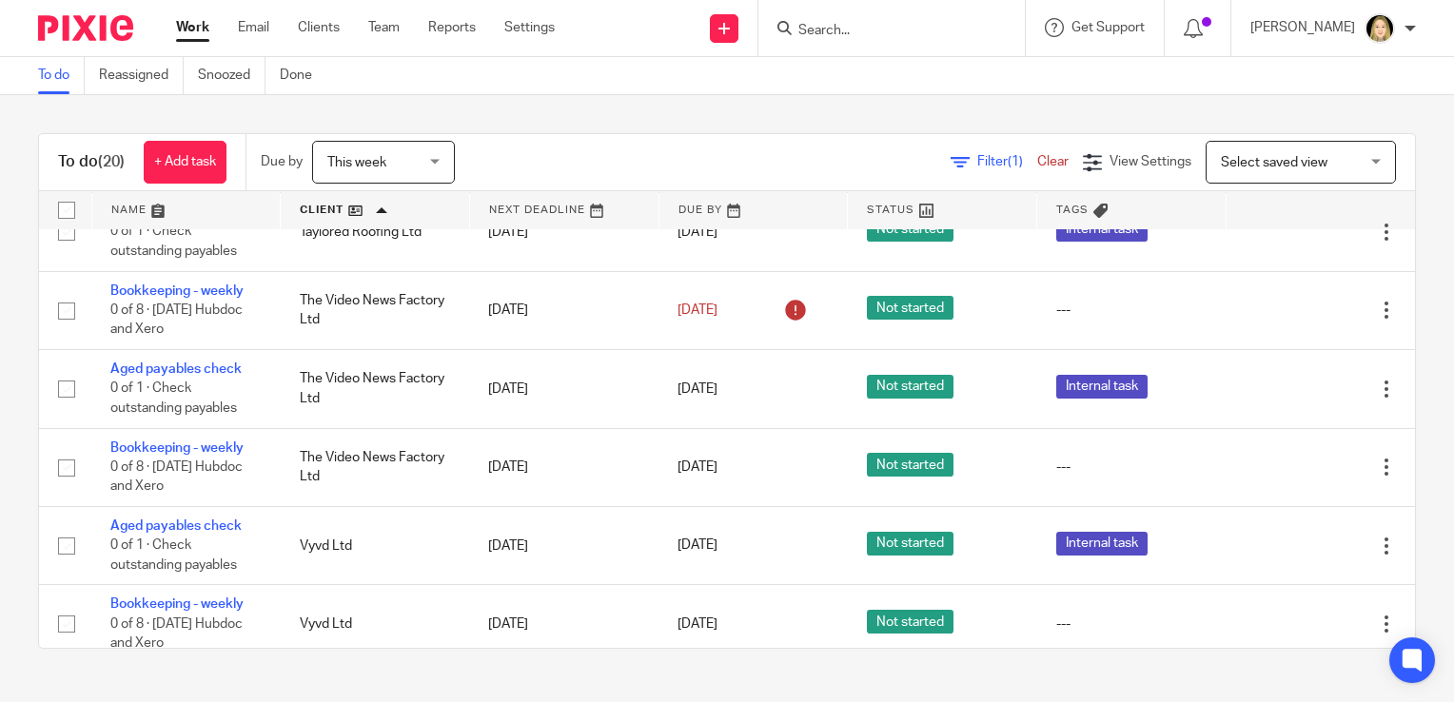
scroll to position [969, 0]
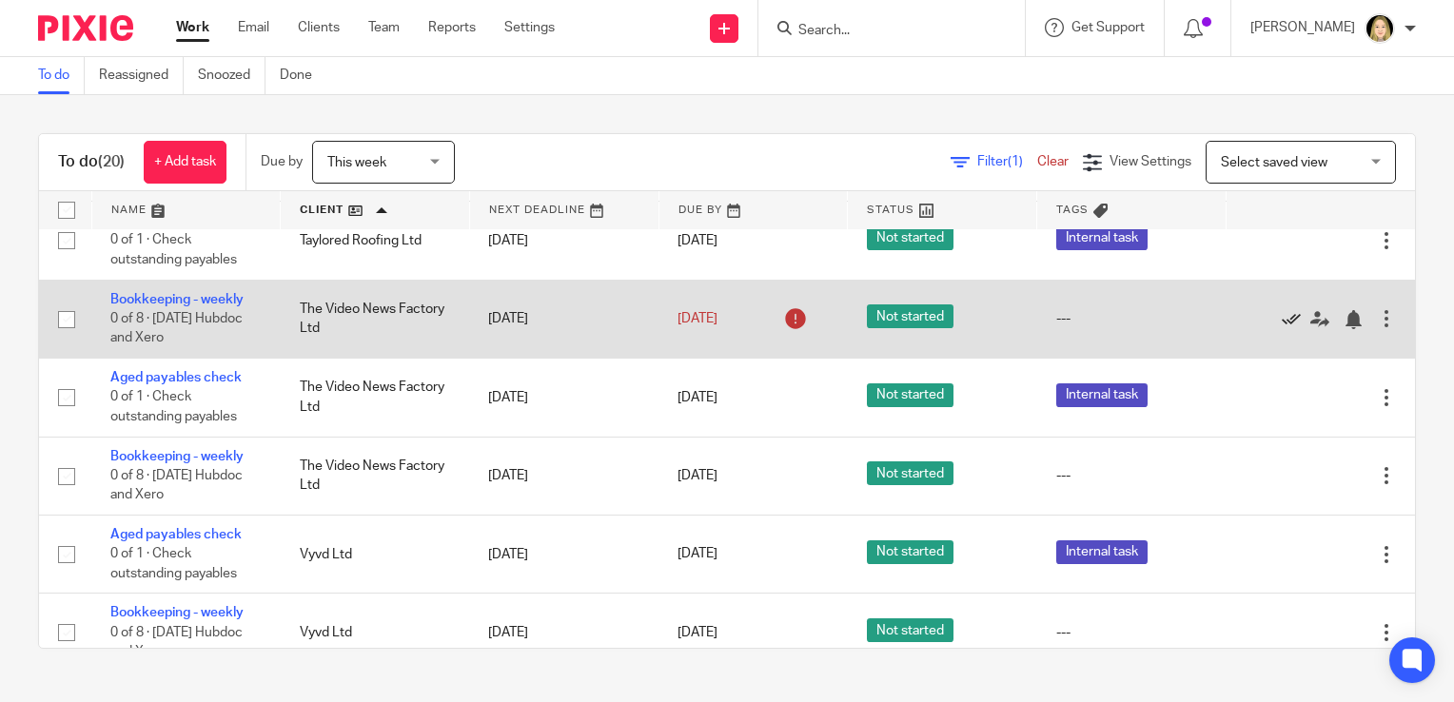
click at [1282, 325] on icon at bounding box center [1291, 319] width 19 height 19
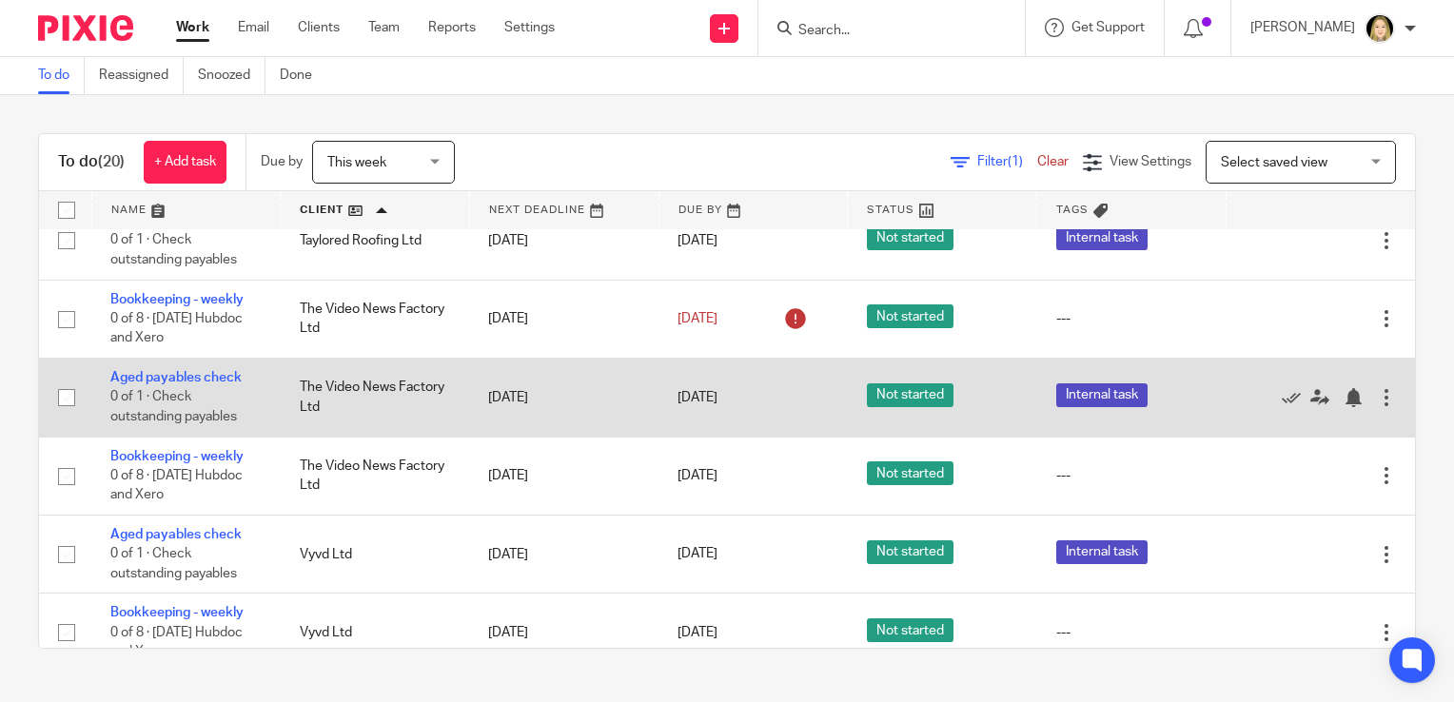
scroll to position [925, 0]
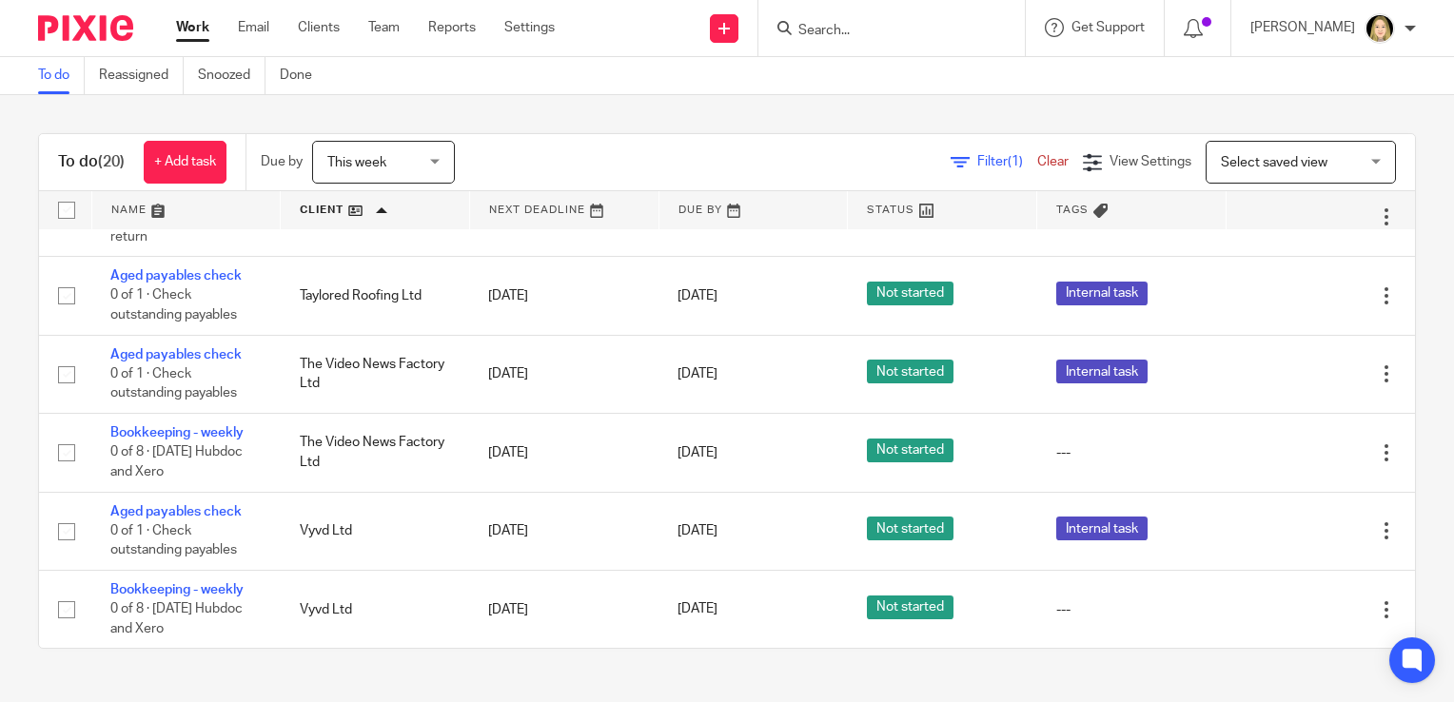
drag, startPoint x: 1393, startPoint y: 573, endPoint x: 1374, endPoint y: 445, distance: 128.9
click at [1374, 445] on div "To do (20) + Add task Due by This week This week Today Tomorrow This week Next …" at bounding box center [727, 391] width 1454 height 592
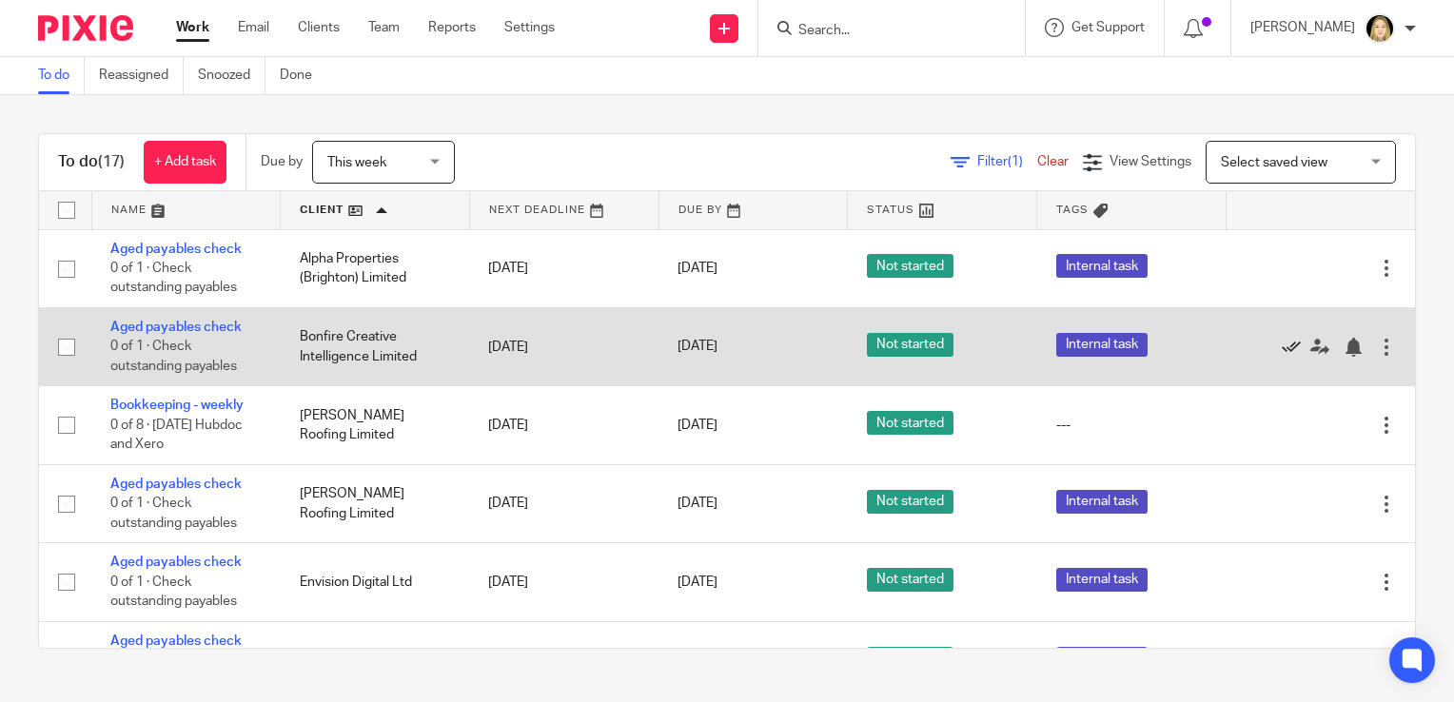
click at [1282, 352] on icon at bounding box center [1291, 347] width 19 height 19
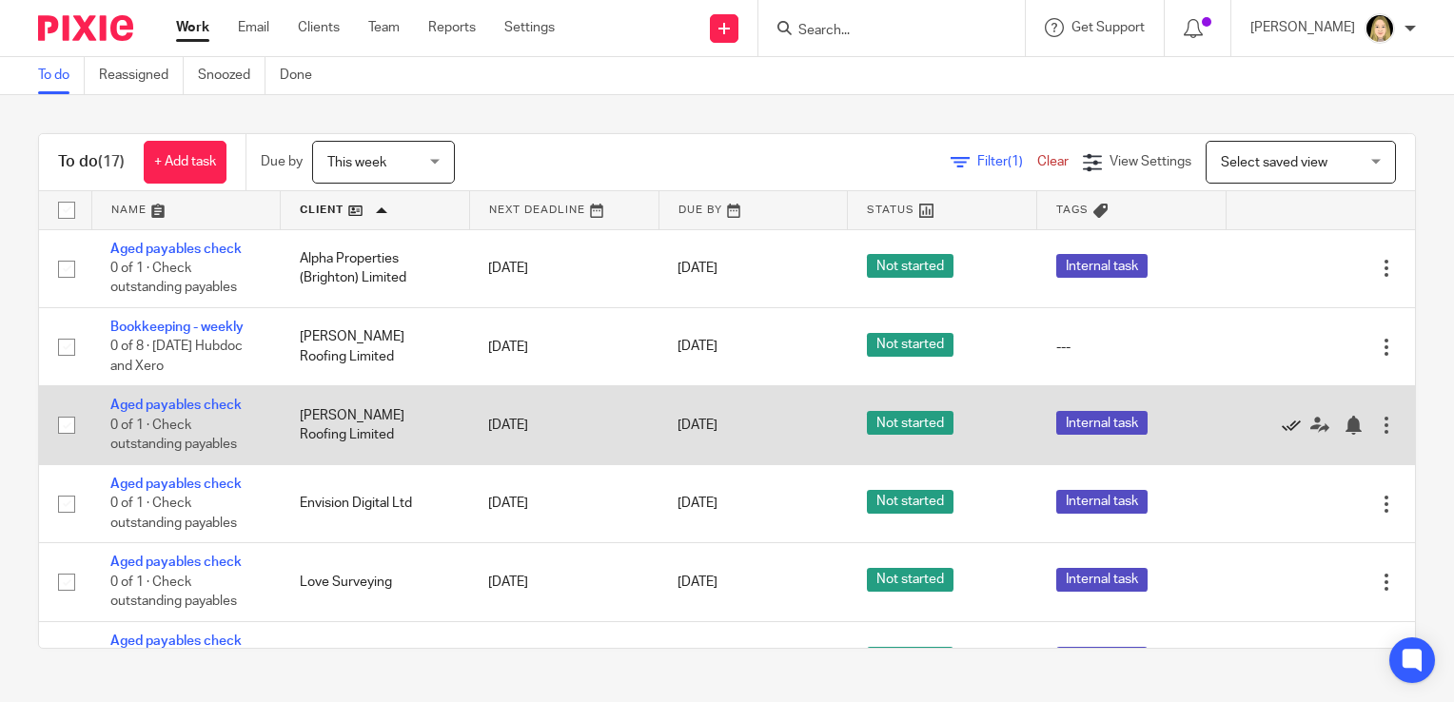
click at [1282, 425] on icon at bounding box center [1291, 425] width 19 height 19
click at [1282, 428] on icon at bounding box center [1291, 425] width 19 height 19
click at [1282, 423] on icon at bounding box center [1291, 425] width 19 height 19
click at [1282, 424] on icon at bounding box center [1291, 425] width 19 height 19
click at [1282, 426] on icon at bounding box center [1291, 425] width 19 height 19
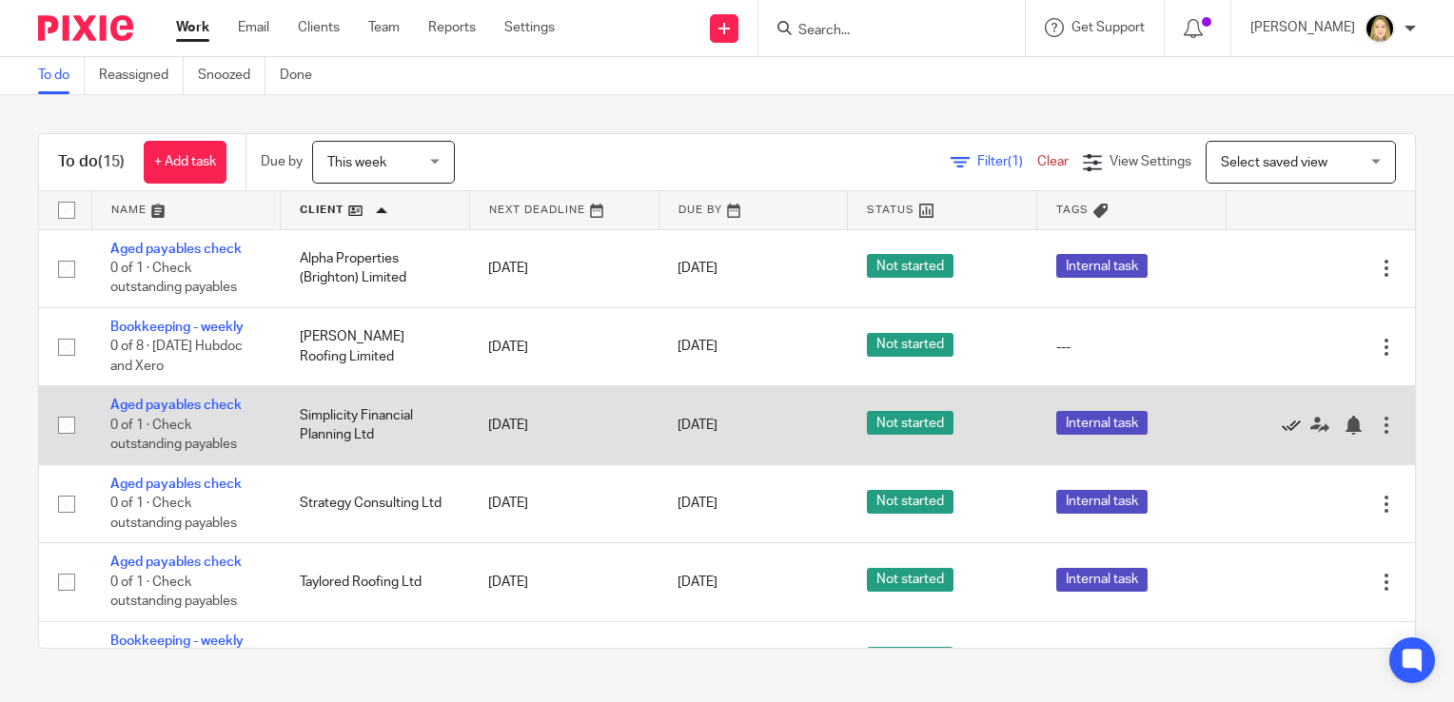
click at [1282, 424] on icon at bounding box center [1291, 425] width 19 height 19
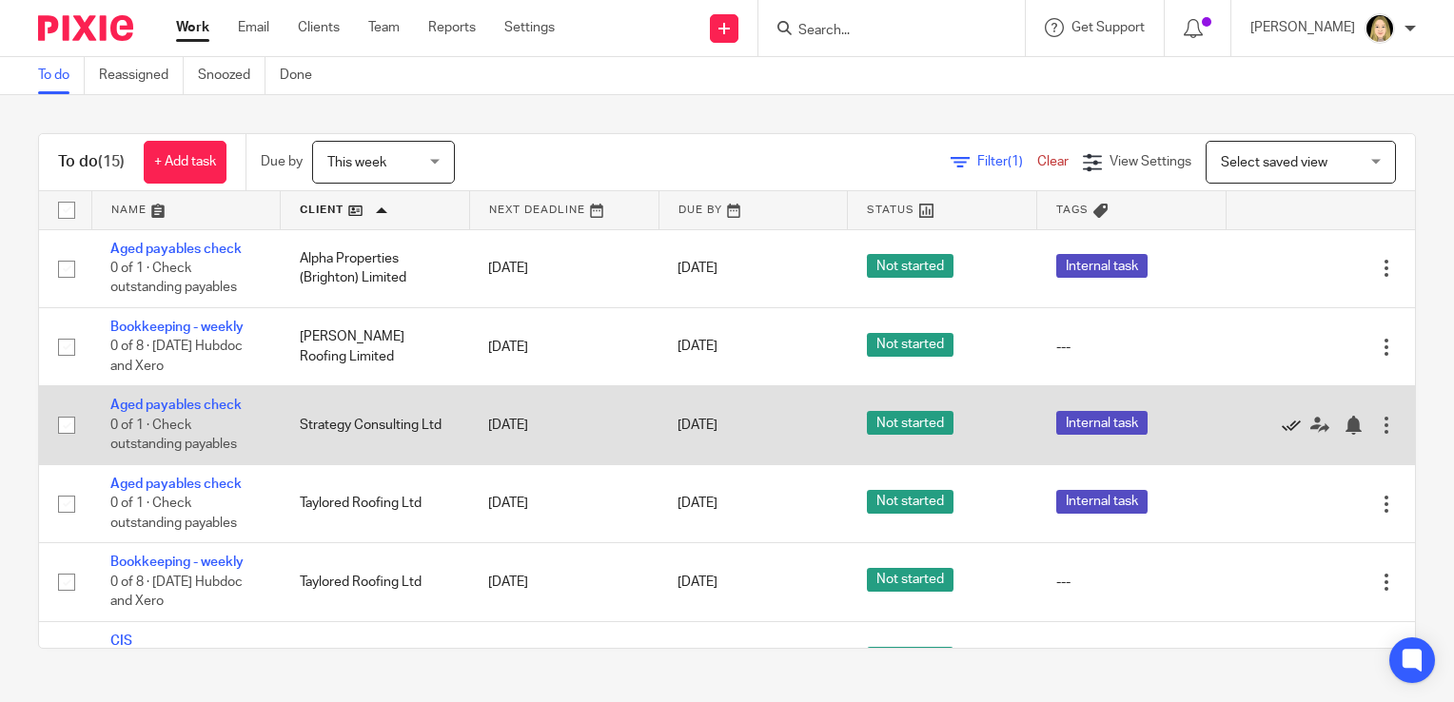
click at [1282, 427] on icon at bounding box center [1291, 425] width 19 height 19
